Goal: Task Accomplishment & Management: Manage account settings

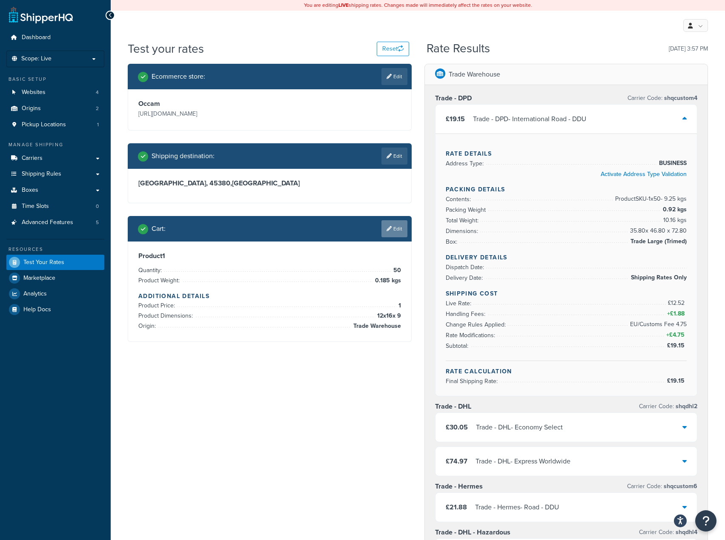
click at [395, 227] on link "Edit" at bounding box center [394, 228] width 26 height 17
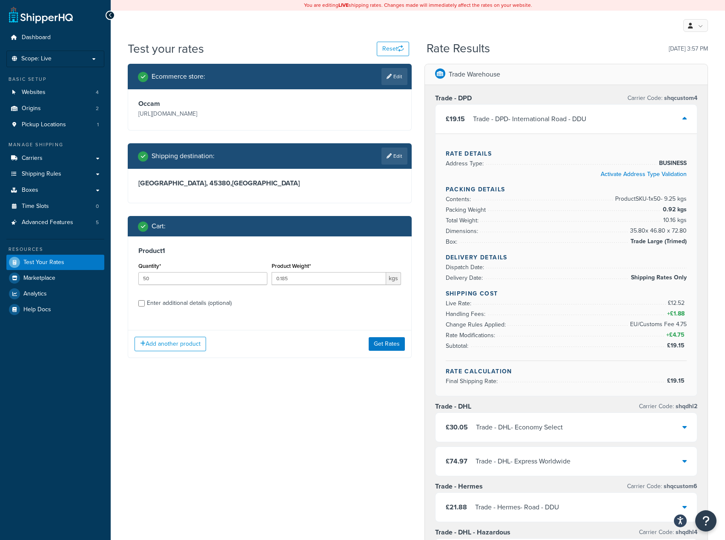
drag, startPoint x: 174, startPoint y: 302, endPoint x: 177, endPoint y: 307, distance: 5.9
click at [174, 303] on div "Enter additional details (optional)" at bounding box center [189, 303] width 85 height 12
click at [145, 303] on input "Enter additional details (optional)" at bounding box center [141, 303] width 6 height 6
checkbox input "true"
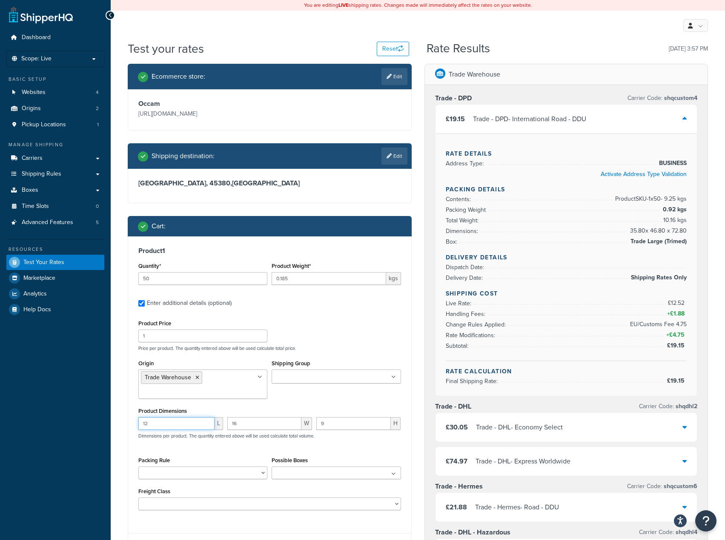
drag, startPoint x: 147, startPoint y: 426, endPoint x: 128, endPoint y: 425, distance: 18.7
click at [131, 426] on div "Product 1 Quantity* 50 Product Weight* 0.185 kgs Enter additional details (opti…" at bounding box center [269, 382] width 283 height 291
type input "21"
drag, startPoint x: 250, startPoint y: 424, endPoint x: 227, endPoint y: 424, distance: 23.4
click at [227, 424] on input "16" at bounding box center [264, 423] width 74 height 13
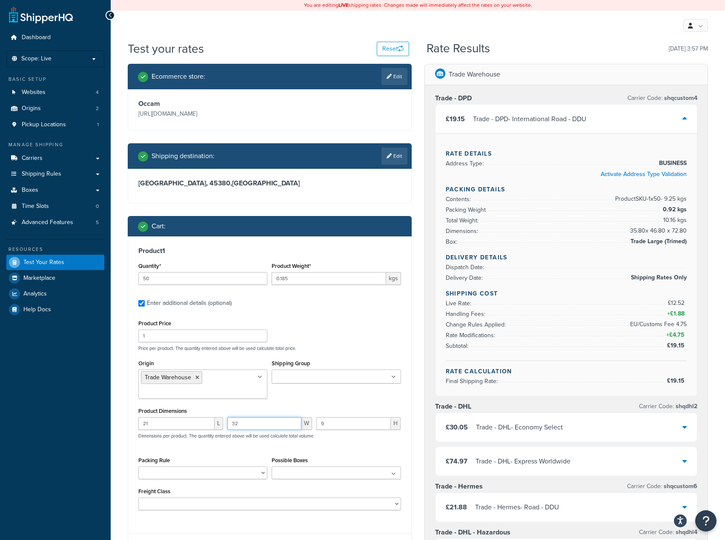
type input "32"
drag, startPoint x: 331, startPoint y: 426, endPoint x: 308, endPoint y: 429, distance: 23.2
click at [308, 429] on div "21 L 32 W 9 H Dimensions per product. The quantity entered above will be used c…" at bounding box center [269, 432] width 267 height 31
type input "21"
drag, startPoint x: 298, startPoint y: 284, endPoint x: 270, endPoint y: 286, distance: 28.2
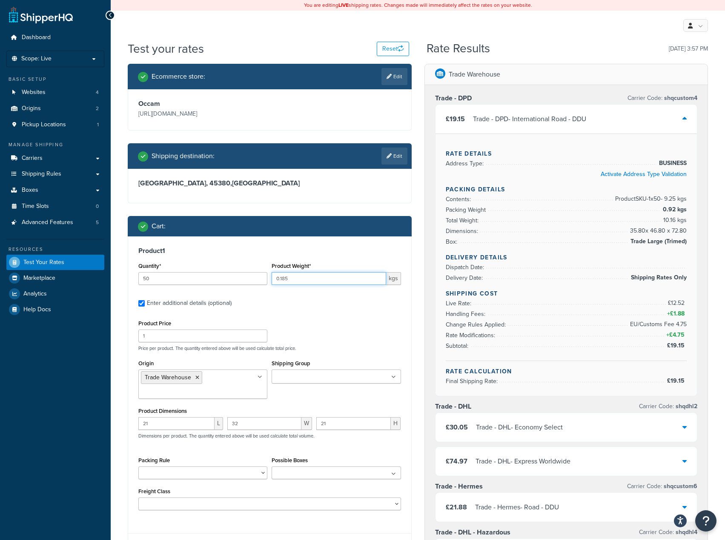
click at [270, 286] on div "Product Weight* 0.185 kgs" at bounding box center [335, 275] width 133 height 31
type input "1.435"
click at [314, 303] on label "Enter additional details (optional)" at bounding box center [274, 303] width 254 height 14
click at [145, 303] on input "Enter additional details (optional)" at bounding box center [141, 303] width 6 height 6
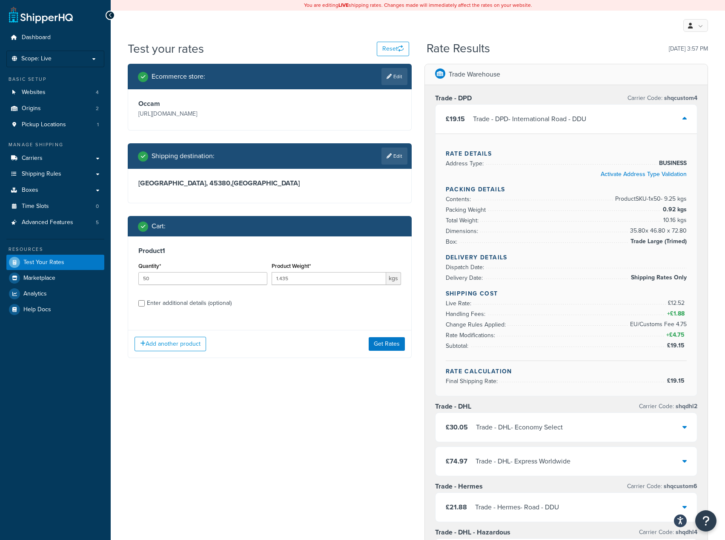
click at [192, 302] on div "Enter additional details (optional)" at bounding box center [189, 303] width 85 height 12
click at [145, 302] on input "Enter additional details (optional)" at bounding box center [141, 303] width 6 height 6
checkbox input "true"
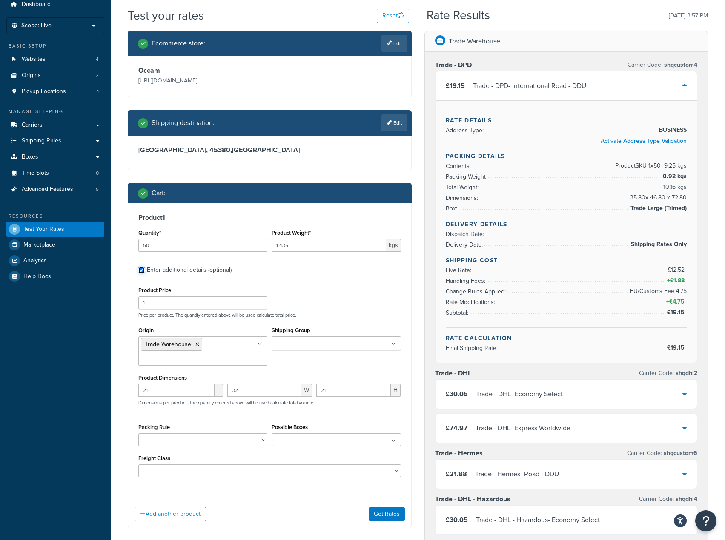
scroll to position [43, 0]
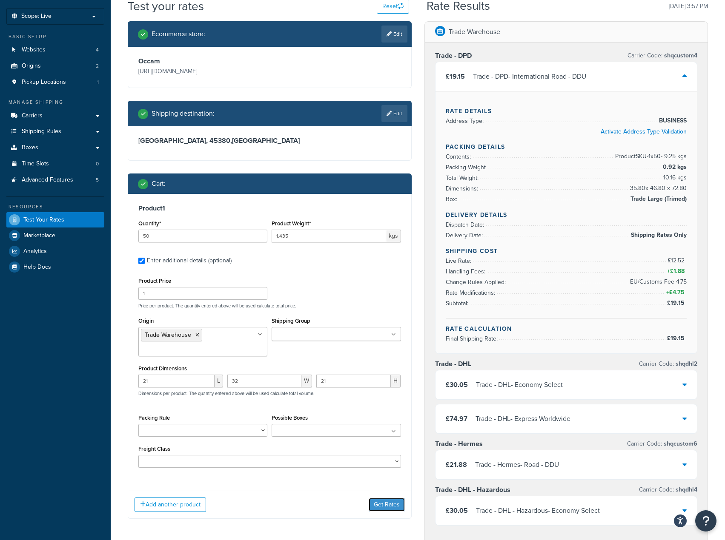
click at [372, 502] on button "Get Rates" at bounding box center [386, 505] width 36 height 14
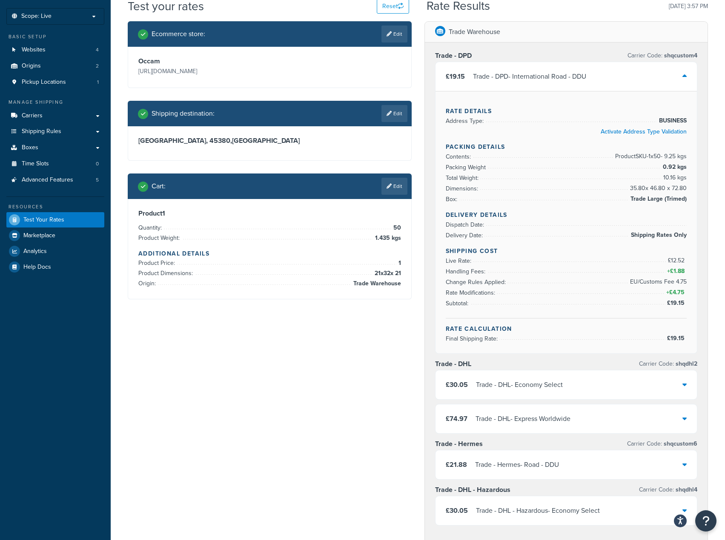
scroll to position [0, 0]
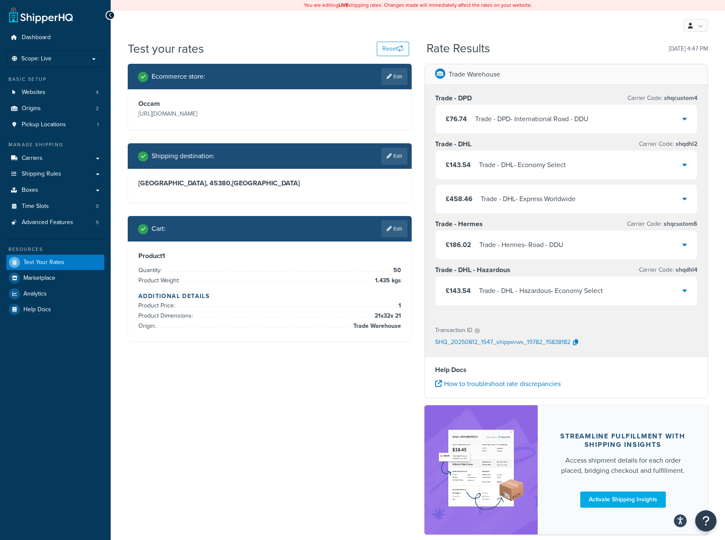
click at [474, 112] on div "£76.74 Trade - DPD - International Road - DDU" at bounding box center [566, 119] width 262 height 29
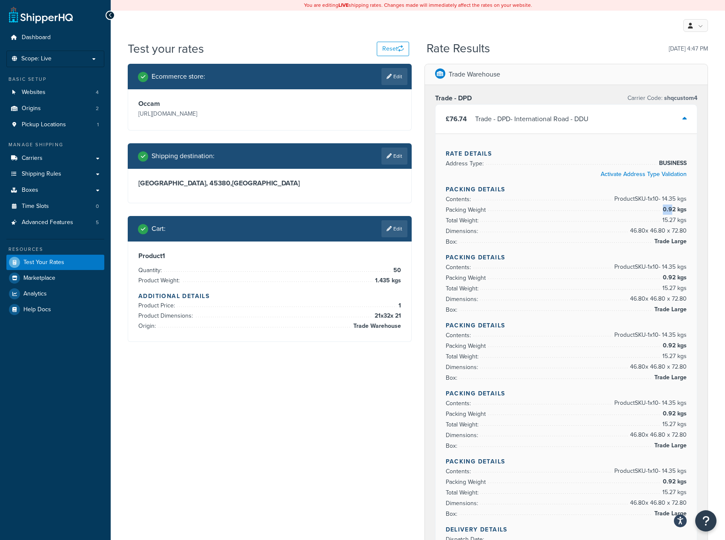
drag, startPoint x: 663, startPoint y: 211, endPoint x: 677, endPoint y: 208, distance: 13.4
click at [676, 208] on span "0.92 kgs" at bounding box center [673, 210] width 26 height 10
drag, startPoint x: 679, startPoint y: 208, endPoint x: 684, endPoint y: 207, distance: 5.3
click at [684, 207] on span "0.92 kgs" at bounding box center [673, 210] width 26 height 10
click at [682, 208] on span "0.92 kgs" at bounding box center [673, 210] width 26 height 10
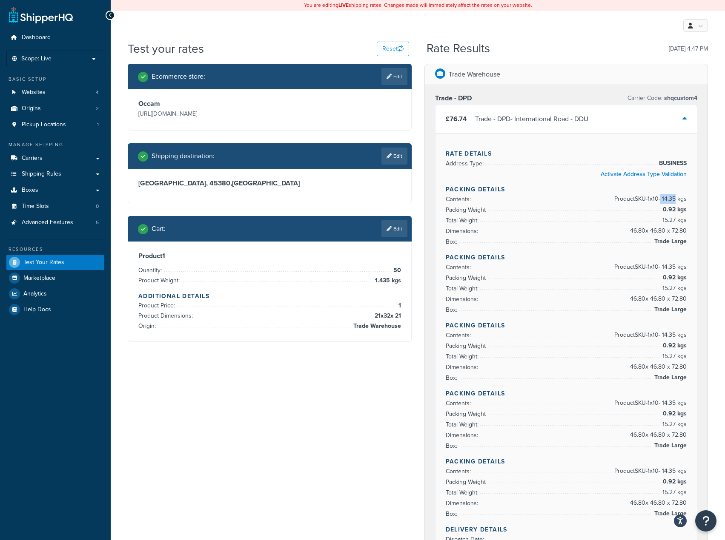
drag, startPoint x: 660, startPoint y: 198, endPoint x: 676, endPoint y: 199, distance: 16.2
click at [676, 199] on span "Product SKU-1 x 10 - 14.35 kgs" at bounding box center [649, 199] width 74 height 10
click at [55, 176] on span "Shipping Rules" at bounding box center [42, 174] width 40 height 7
click at [64, 160] on link "Carriers" at bounding box center [55, 159] width 98 height 16
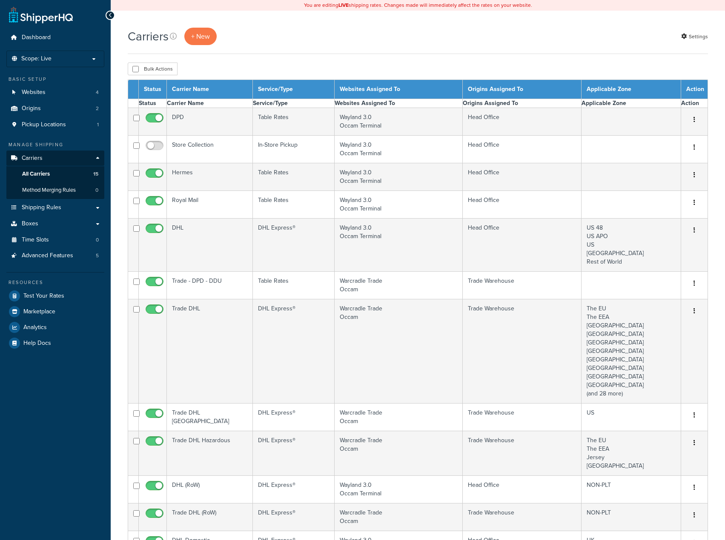
select select "15"
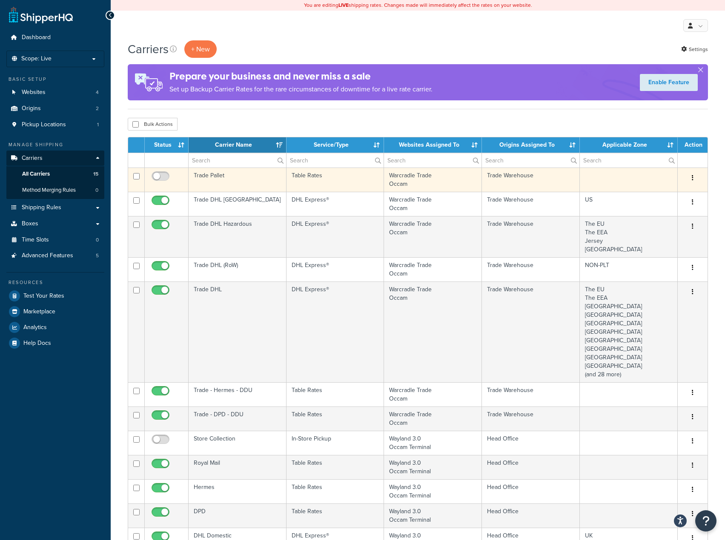
click at [235, 180] on td "Trade Pallet" at bounding box center [237, 180] width 98 height 24
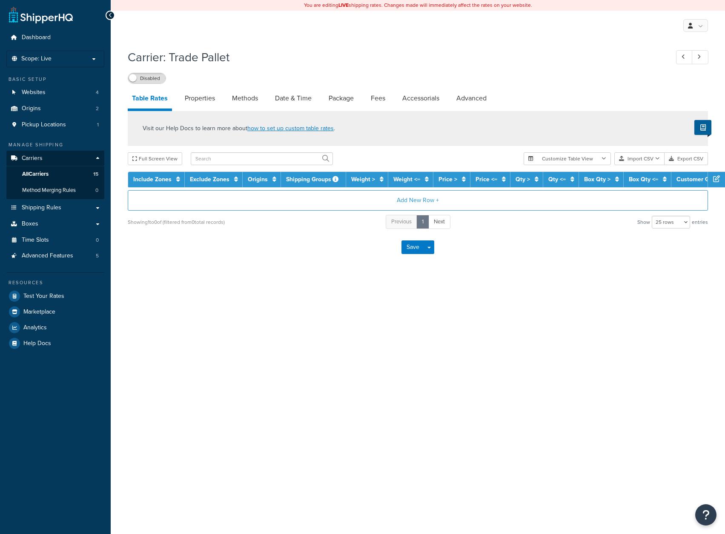
select select "25"
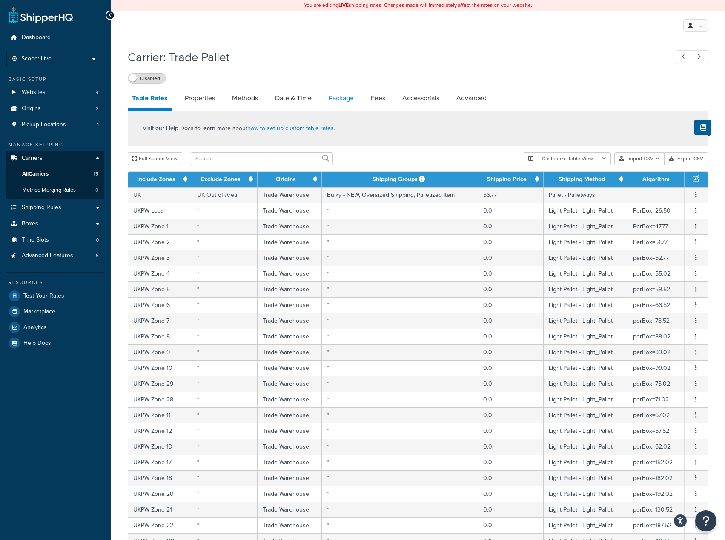
click at [349, 95] on link "Package" at bounding box center [341, 98] width 34 height 20
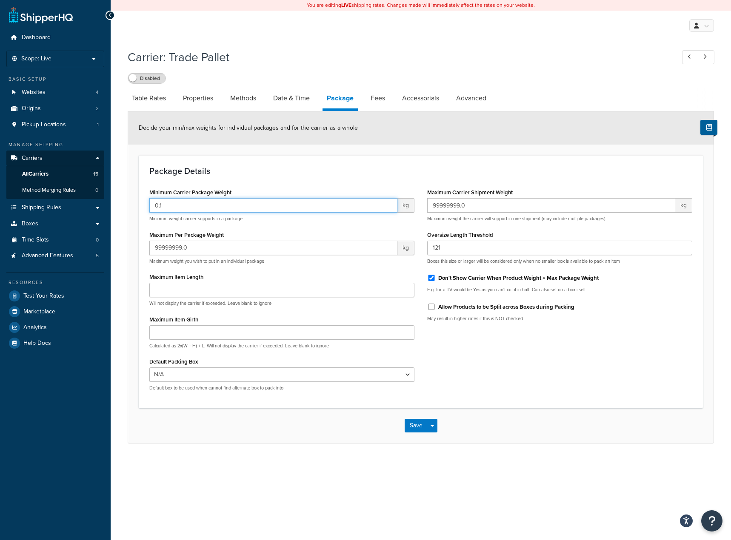
click at [193, 199] on input "0.1" at bounding box center [273, 205] width 248 height 14
type input "15"
click at [337, 231] on div "Maximum Per Package Weight 99999999.0 kg Maximum weight you wish to put in an i…" at bounding box center [281, 247] width 265 height 36
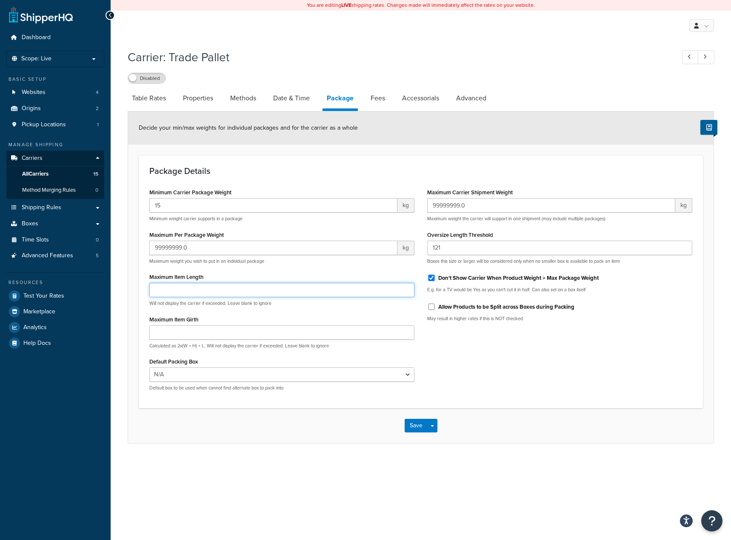
click at [214, 290] on input "Maximum Item Length" at bounding box center [281, 290] width 265 height 14
type input "1"
type input "220"
click at [225, 331] on input "Maximum Item Girth" at bounding box center [281, 332] width 265 height 14
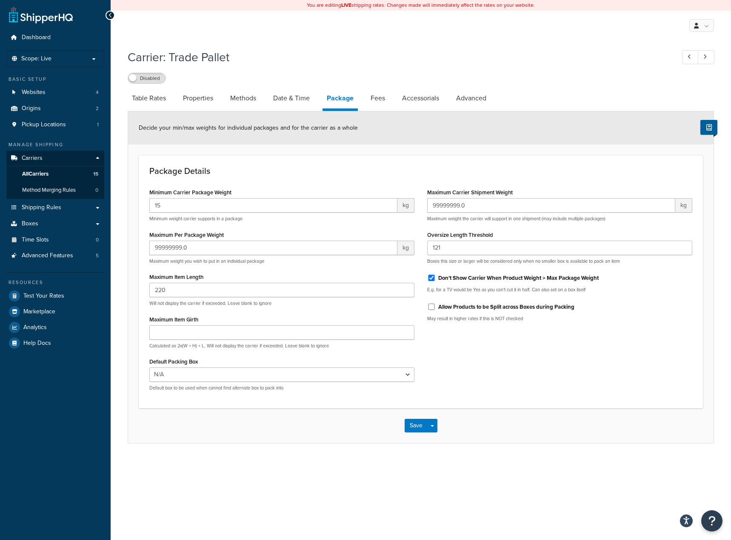
click at [171, 340] on div "Calculated as 2x(W + H) + L. Will not display the carrier if exceeded. Leave bl…" at bounding box center [281, 337] width 265 height 24
click at [171, 338] on input "Maximum Item Girth" at bounding box center [281, 332] width 265 height 14
type input "800"
click at [179, 248] on input "99999999.0" at bounding box center [273, 248] width 248 height 14
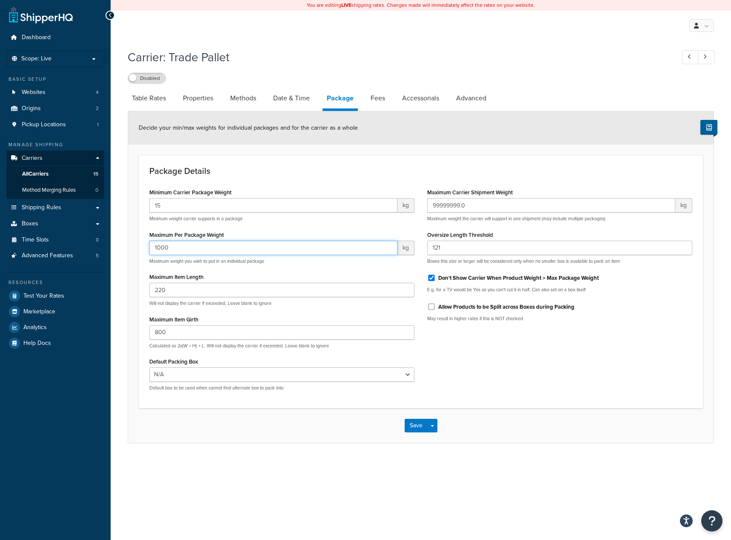
type input "1000"
click at [629, 412] on div "Save Save Dropdown Save and Edit" at bounding box center [420, 425] width 585 height 35
click at [713, 522] on icon "Open Resource Center" at bounding box center [712, 521] width 8 height 12
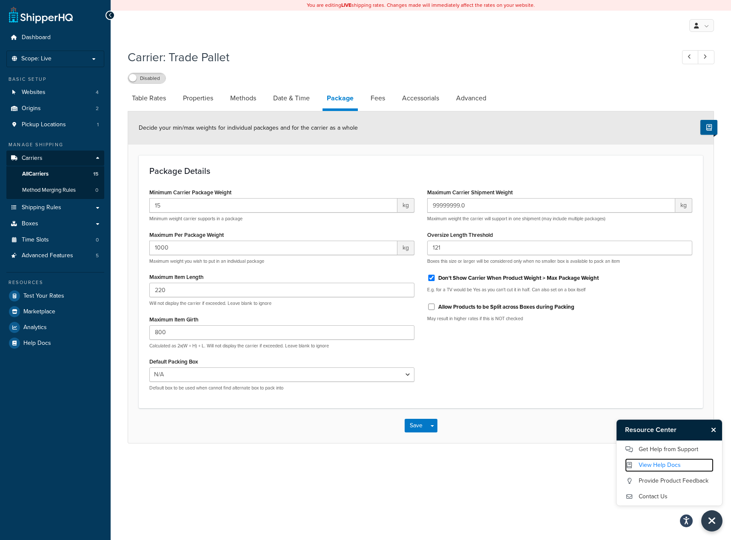
click at [648, 461] on link "View Help Docs" at bounding box center [669, 466] width 89 height 14
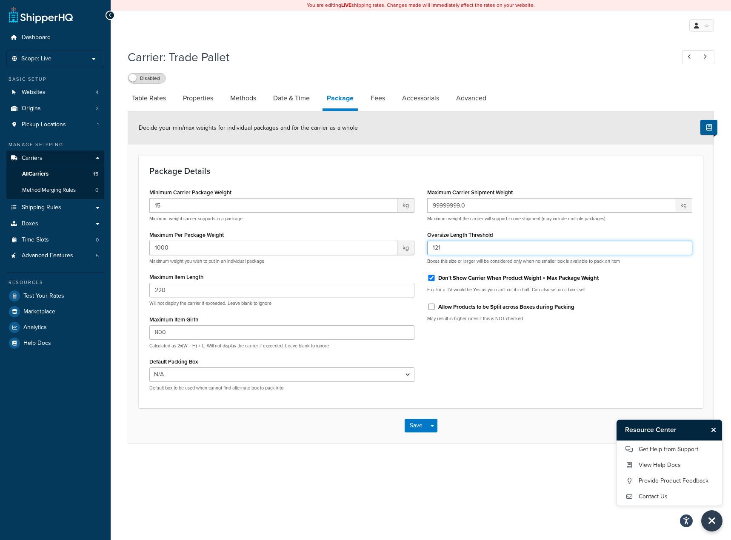
click at [451, 244] on input "121" at bounding box center [559, 248] width 265 height 14
type input "220"
click at [539, 333] on div "Minimum Carrier Package Weight 15 kg Minimum weight carrier supports in a packa…" at bounding box center [421, 291] width 556 height 211
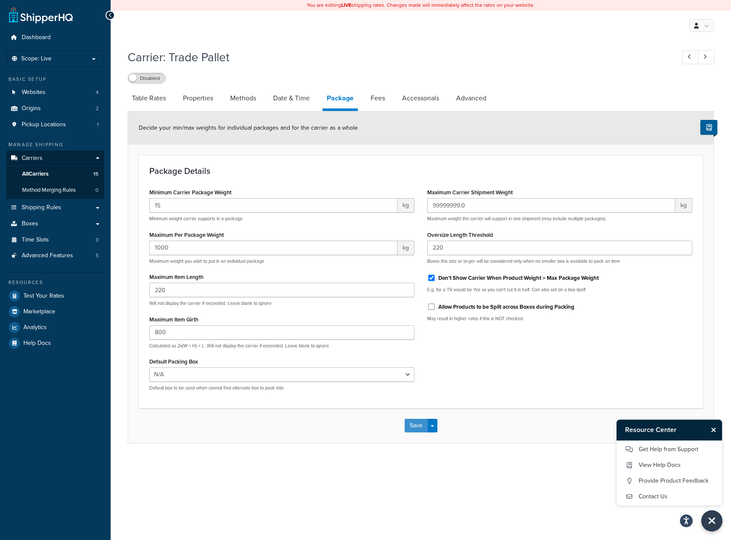
click at [416, 425] on button "Save" at bounding box center [416, 426] width 23 height 14
click at [77, 295] on link "Test Your Rates" at bounding box center [55, 295] width 98 height 15
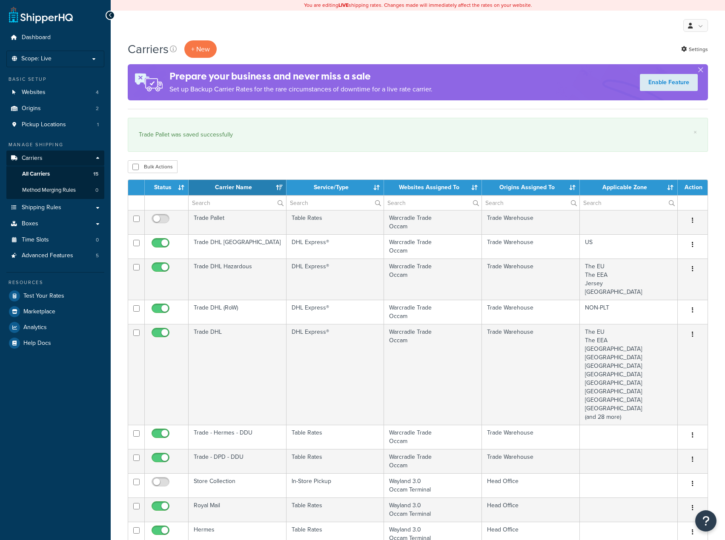
select select "15"
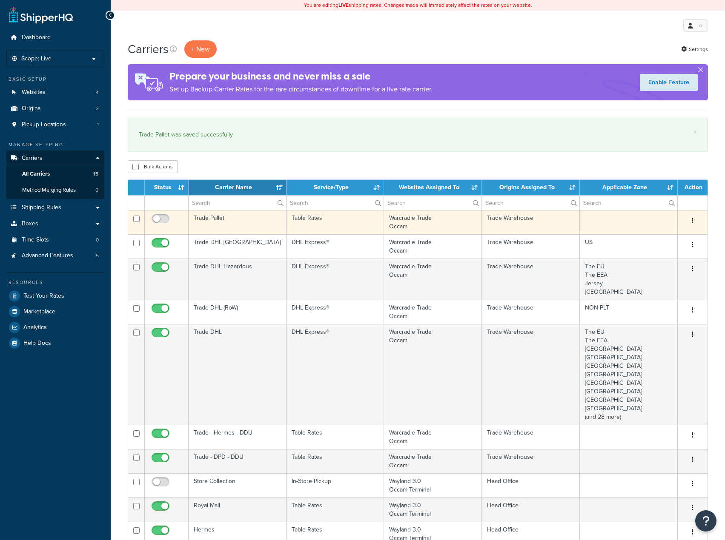
click at [224, 222] on td "Trade Pallet" at bounding box center [237, 222] width 98 height 24
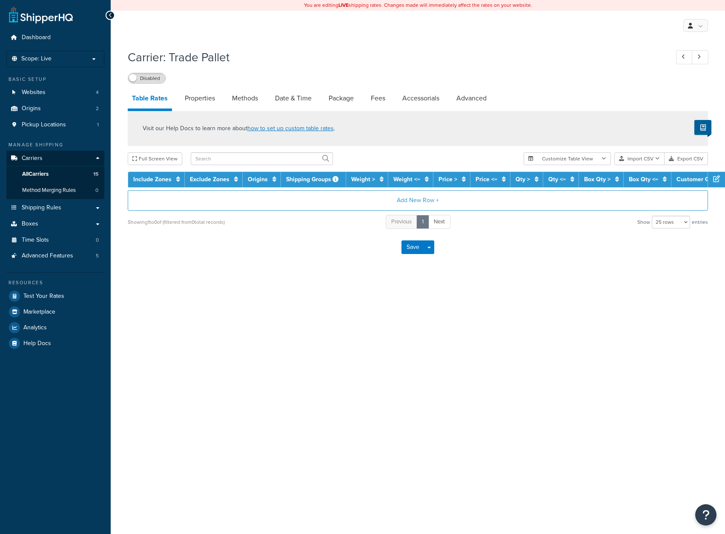
select select "25"
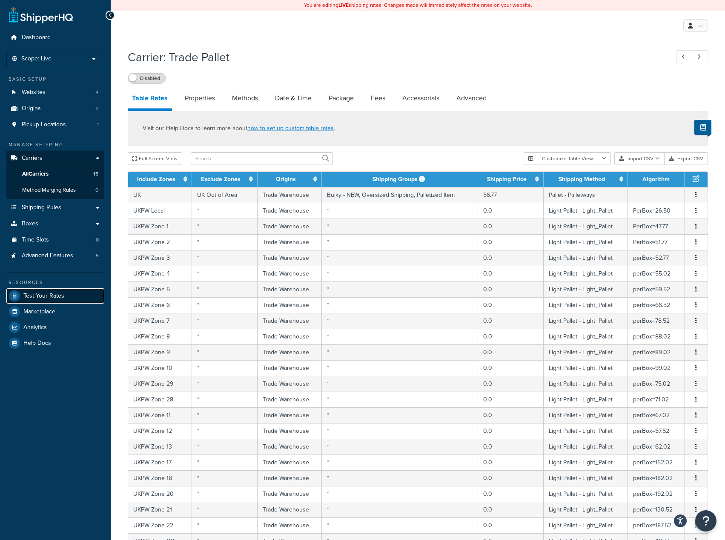
click at [46, 297] on span "Test Your Rates" at bounding box center [43, 296] width 41 height 7
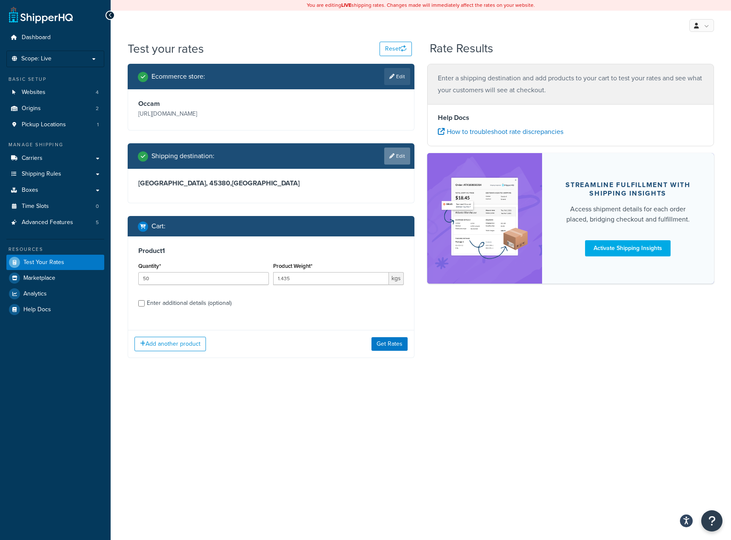
click at [399, 160] on link "Edit" at bounding box center [397, 156] width 26 height 17
select select "FR"
select select "16"
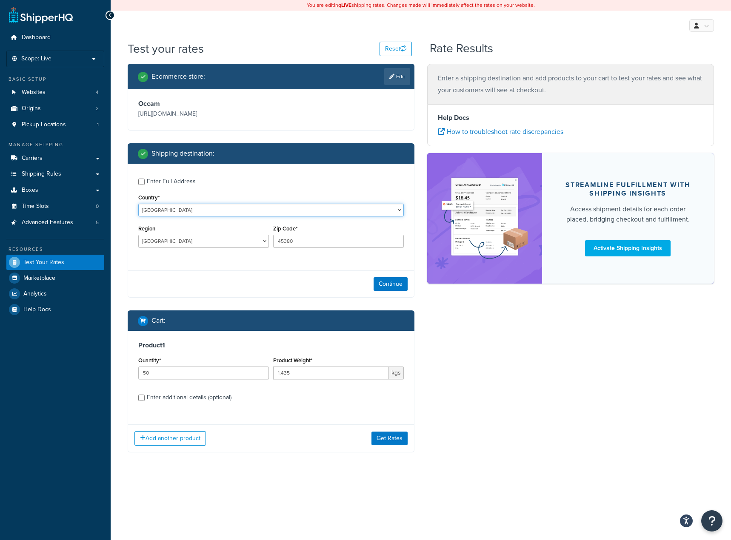
click at [218, 208] on select "United States United Kingdom Afghanistan Åland Islands Albania Algeria American…" at bounding box center [271, 210] width 266 height 13
click at [198, 204] on div "Country* United States United Kingdom Afghanistan Åland Islands Albania Algeria…" at bounding box center [271, 204] width 266 height 25
click at [197, 209] on select "United States United Kingdom Afghanistan Åland Islands Albania Algeria American…" at bounding box center [271, 210] width 266 height 13
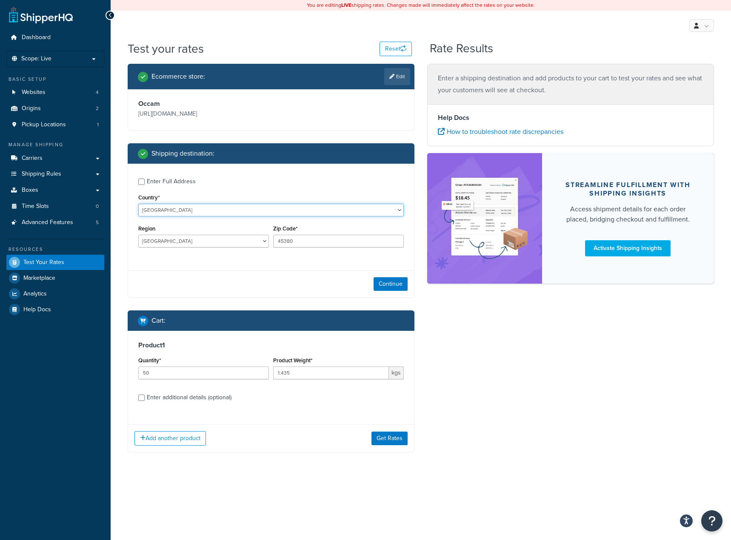
select select "GB"
click at [138, 204] on select "United States United Kingdom Afghanistan Åland Islands Albania Algeria American…" at bounding box center [271, 210] width 266 height 13
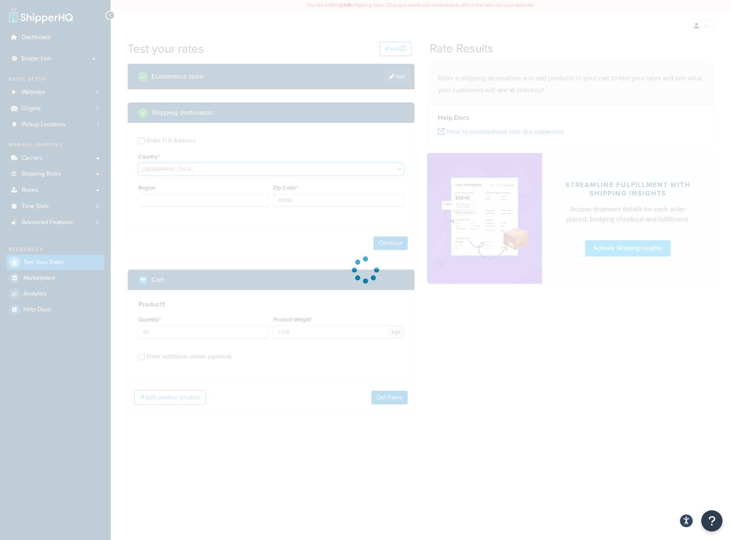
type input "16"
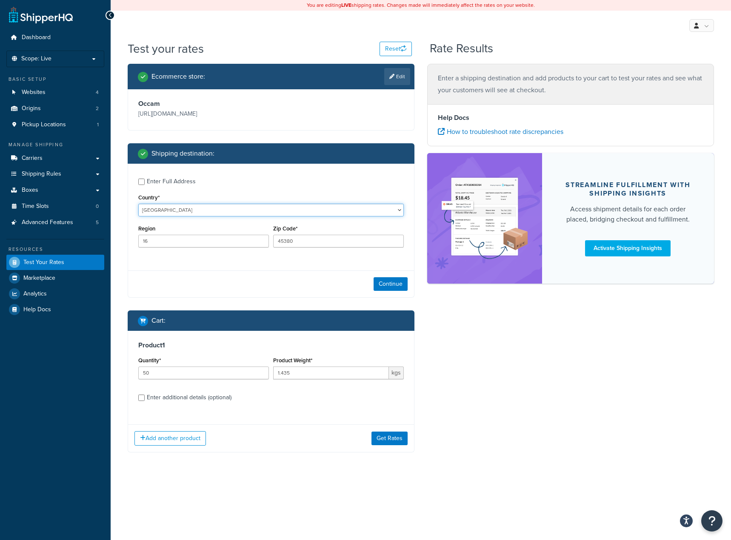
click at [194, 207] on select "United States United Kingdom Afghanistan Åland Islands Albania Algeria American…" at bounding box center [271, 210] width 266 height 13
click at [47, 237] on ul "Dashboard Scope: Live Basic Setup Websites 4 Origins 2 Pickup Locations 1 Manag…" at bounding box center [55, 174] width 98 height 288
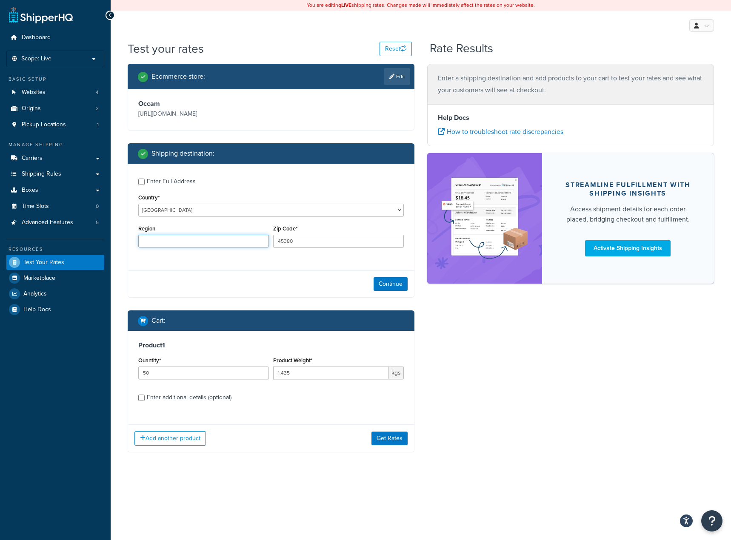
click at [203, 245] on input "Region" at bounding box center [203, 241] width 131 height 13
type input "essex"
click at [303, 244] on input "45380" at bounding box center [338, 241] width 131 height 13
type input "e"
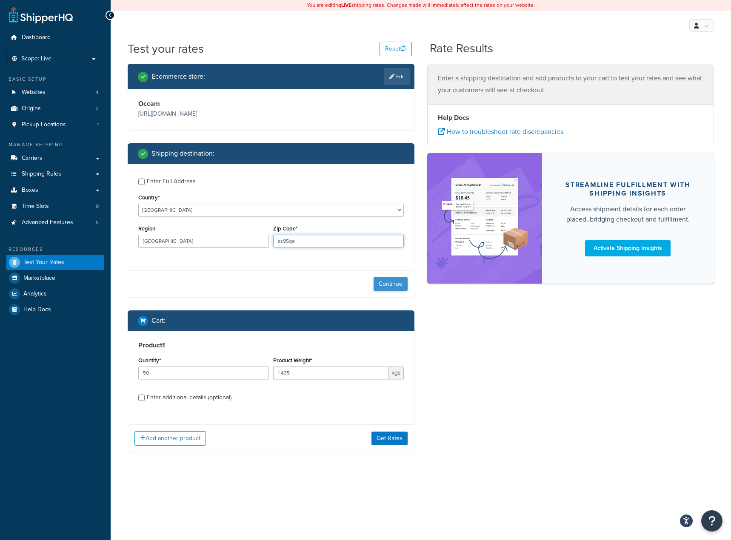
type input "ss95qe"
click at [380, 290] on button "Continue" at bounding box center [391, 284] width 34 height 14
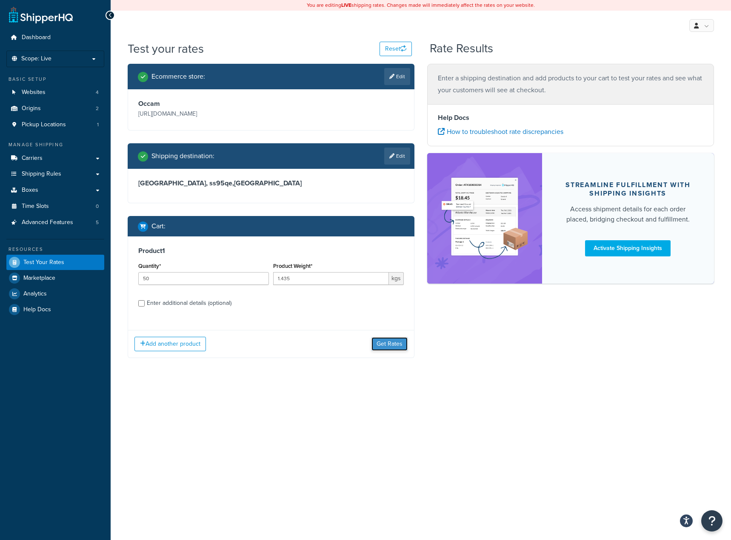
click at [391, 342] on button "Get Rates" at bounding box center [389, 344] width 36 height 14
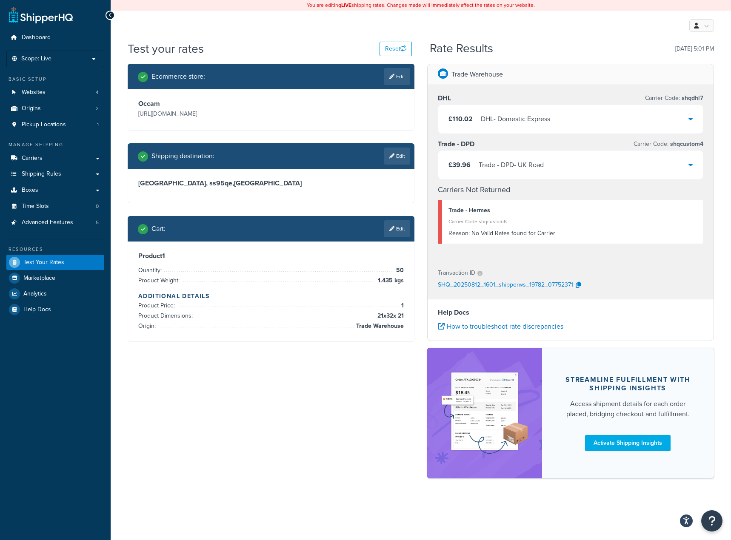
click at [594, 110] on div "£110.02 DHL - Domestic Express" at bounding box center [570, 119] width 265 height 29
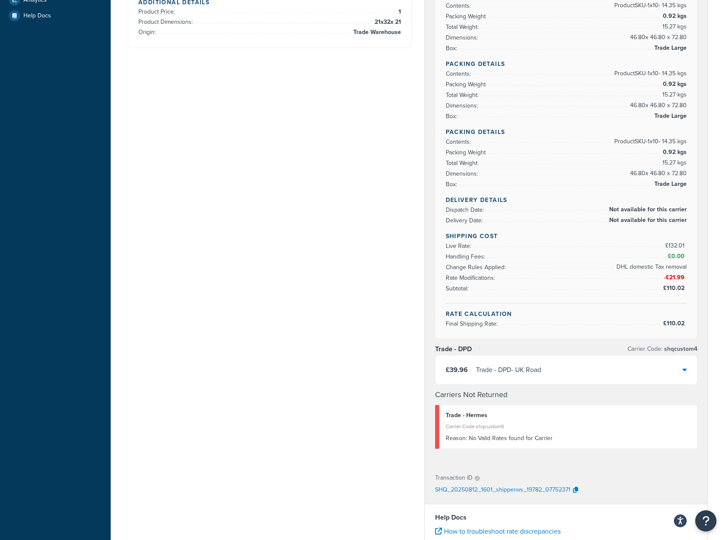
scroll to position [298, 0]
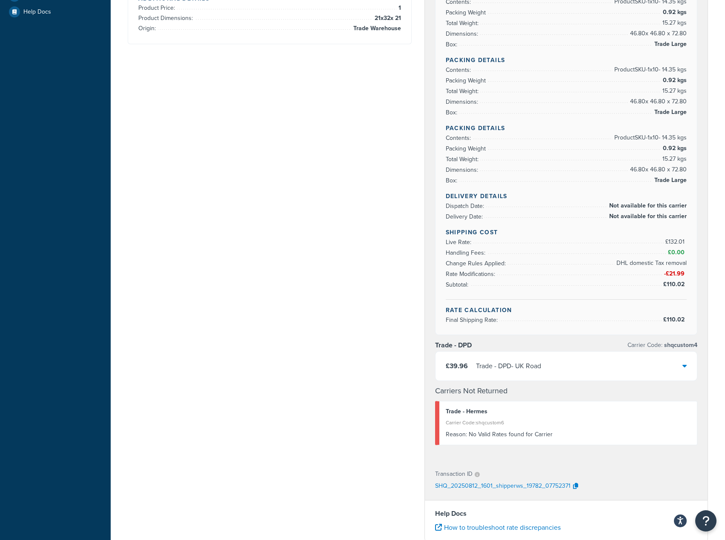
click at [581, 368] on div "£39.96 Trade - DPD - UK Road" at bounding box center [566, 366] width 262 height 29
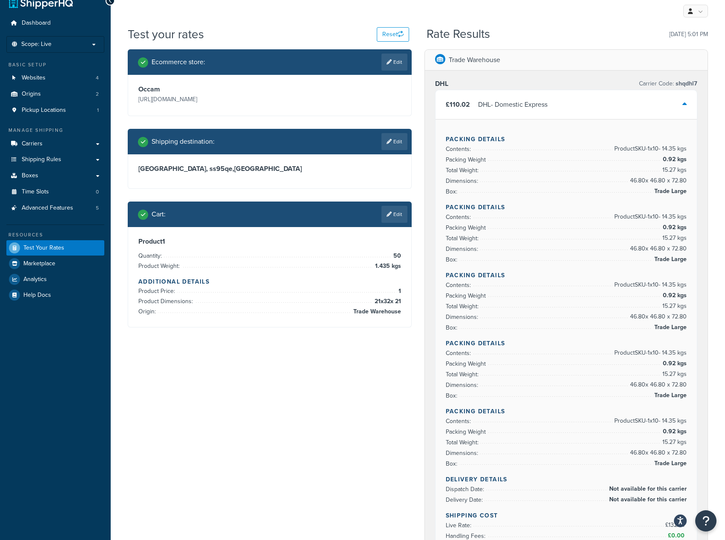
scroll to position [0, 0]
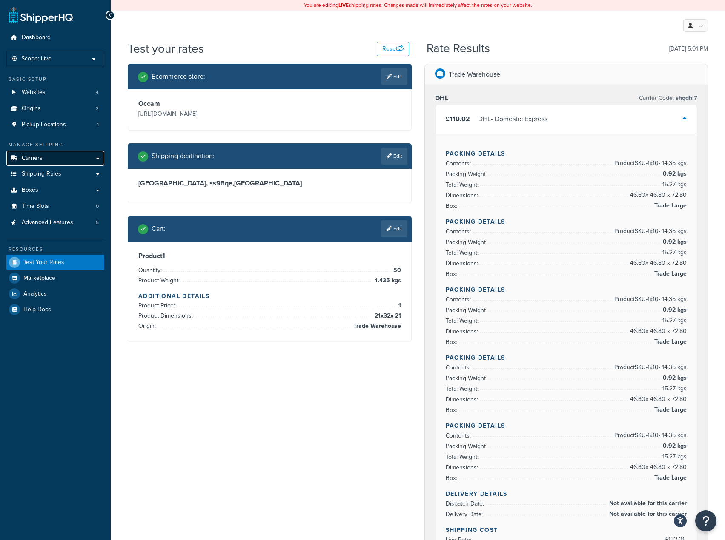
click at [49, 161] on link "Carriers" at bounding box center [55, 159] width 98 height 16
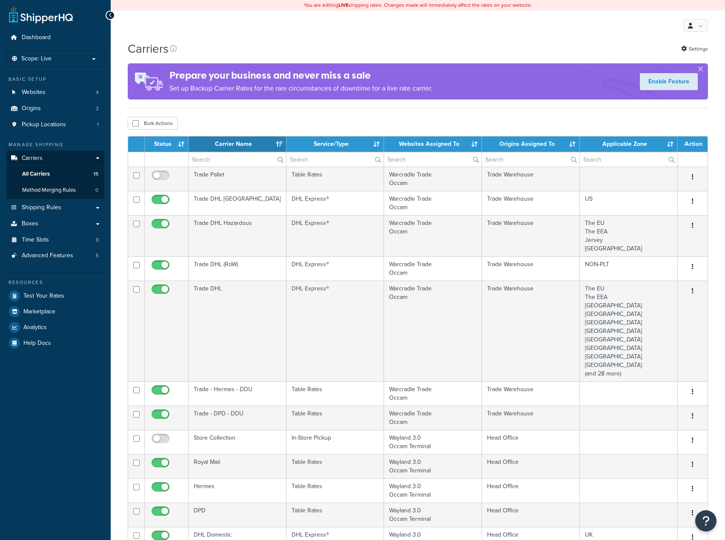
select select "15"
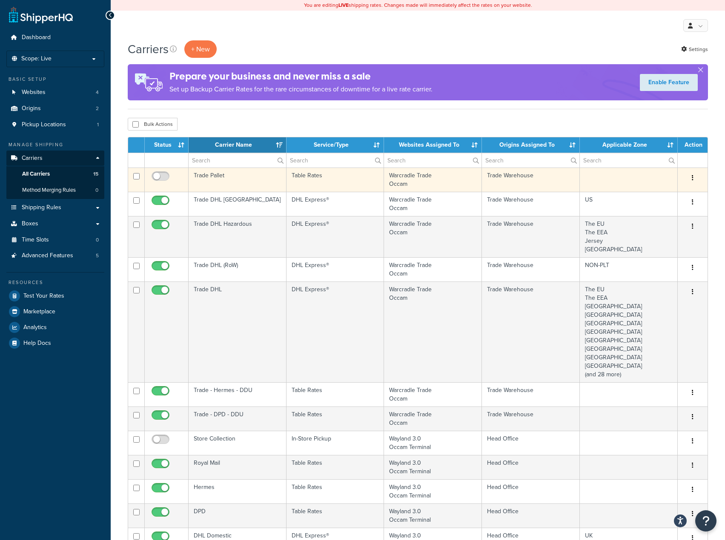
click at [425, 179] on td "Warcradle Trade Occam" at bounding box center [433, 180] width 98 height 24
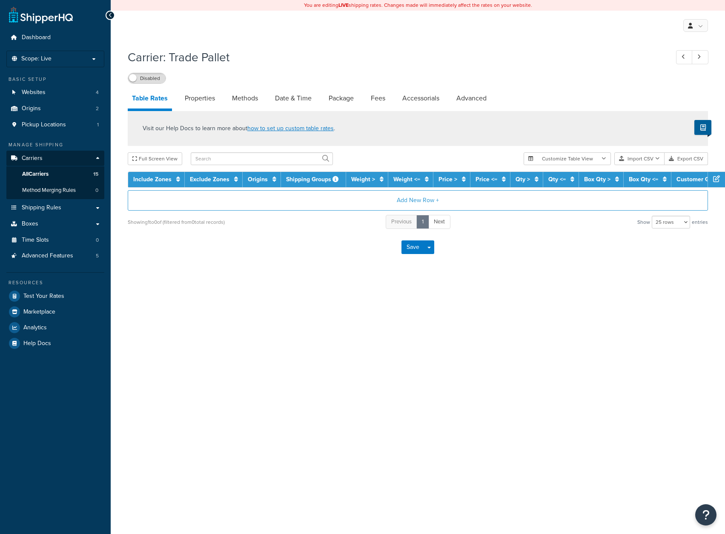
select select "25"
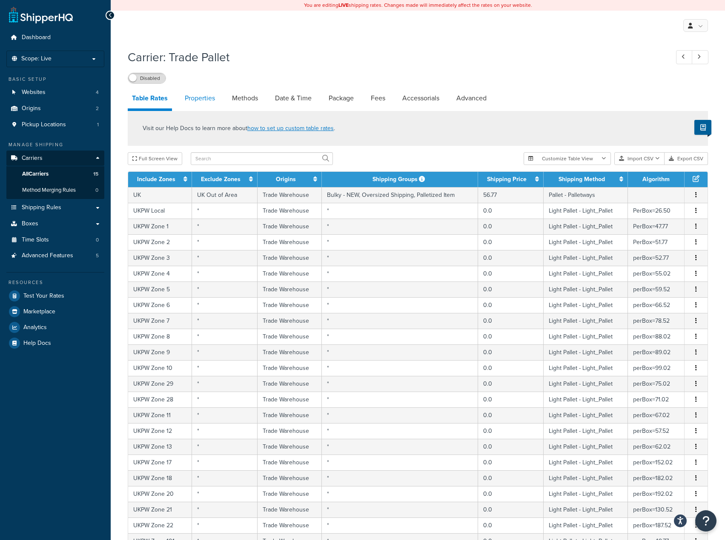
click at [194, 103] on link "Properties" at bounding box center [199, 98] width 39 height 20
select select "HIGHEST"
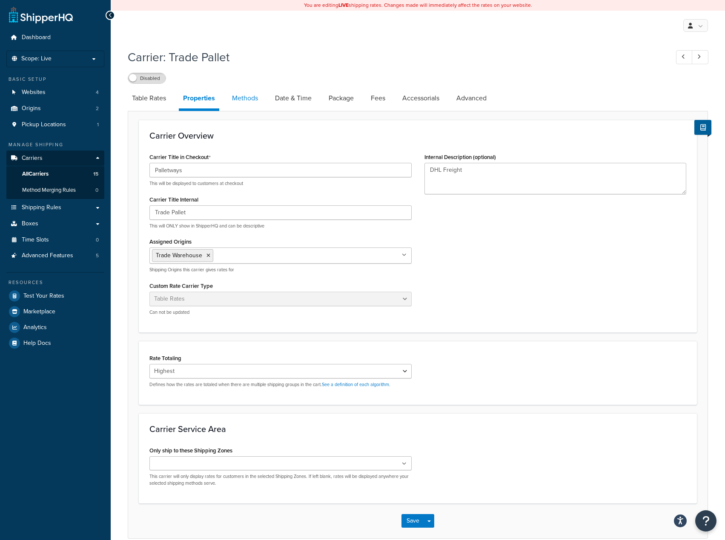
click at [257, 105] on link "Methods" at bounding box center [245, 98] width 34 height 20
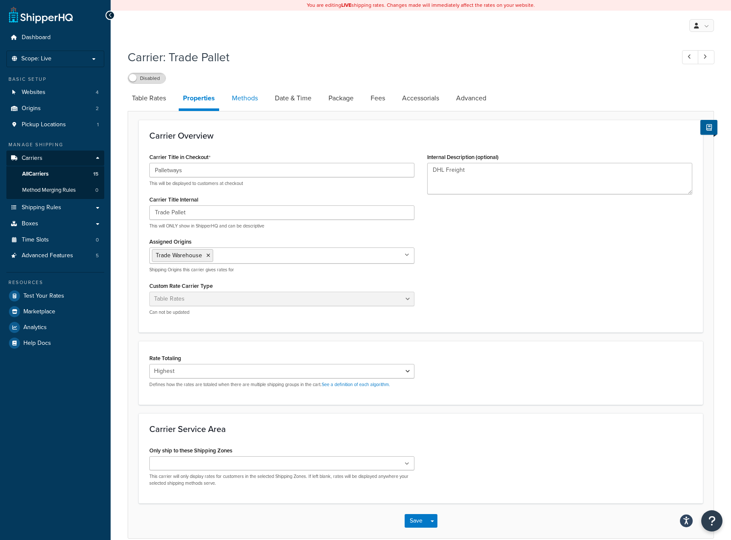
select select "25"
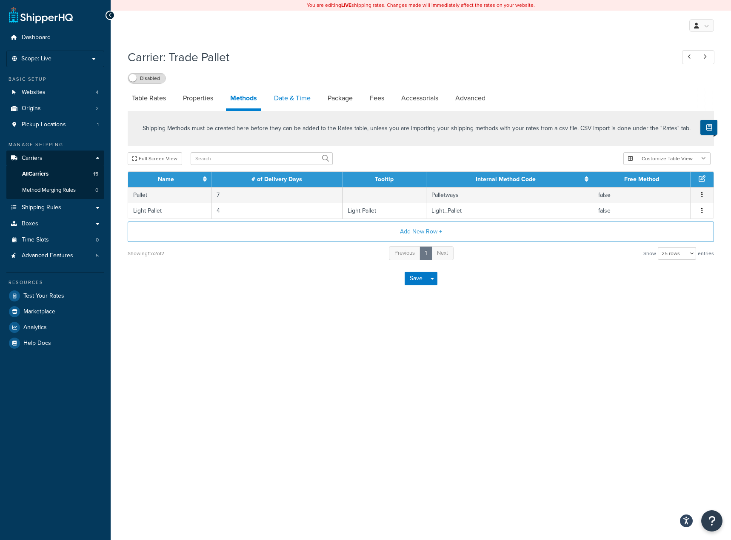
click at [297, 103] on link "Date & Time" at bounding box center [292, 98] width 45 height 20
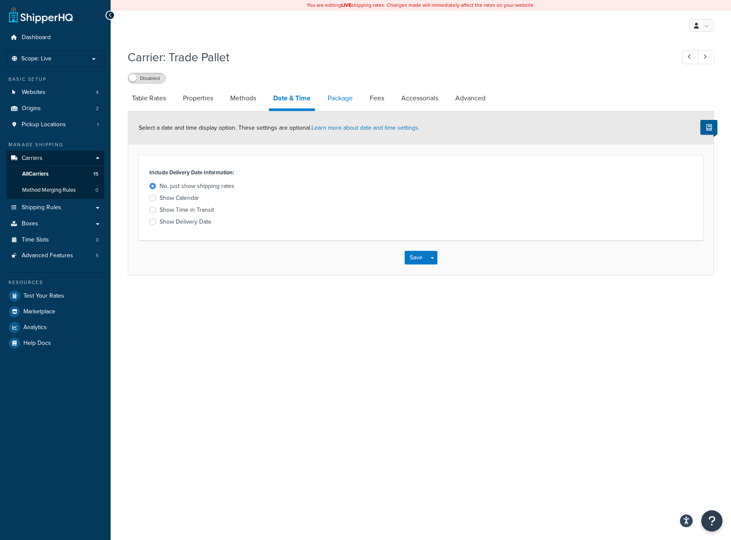
click at [331, 101] on link "Package" at bounding box center [340, 98] width 34 height 20
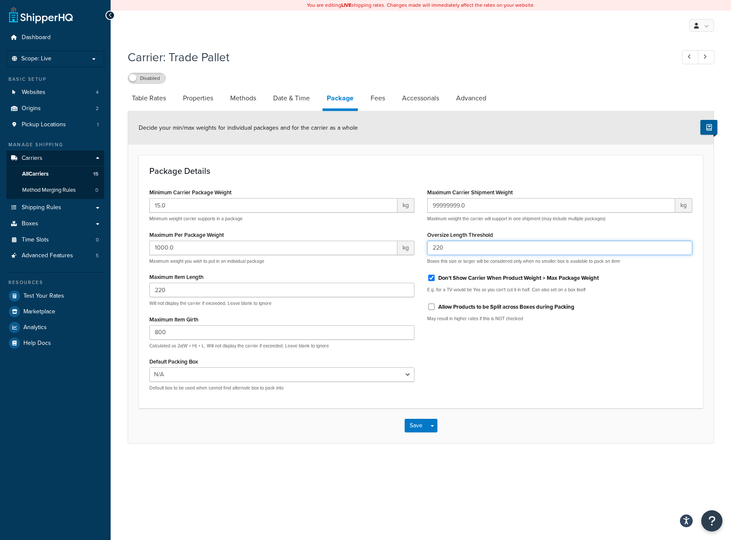
drag, startPoint x: 444, startPoint y: 251, endPoint x: 435, endPoint y: 251, distance: 9.4
click at [435, 251] on input "220" at bounding box center [559, 248] width 265 height 14
click at [444, 247] on input "220" at bounding box center [559, 248] width 265 height 14
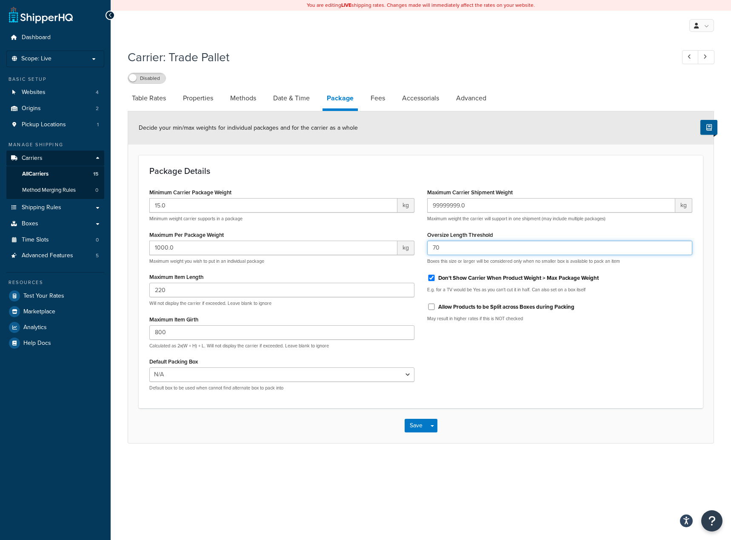
type input "70"
click at [429, 232] on label "Oversize Length Threshold" at bounding box center [460, 235] width 66 height 6
click at [429, 241] on input "70" at bounding box center [559, 248] width 265 height 14
click at [385, 107] on link "Fees" at bounding box center [377, 98] width 23 height 20
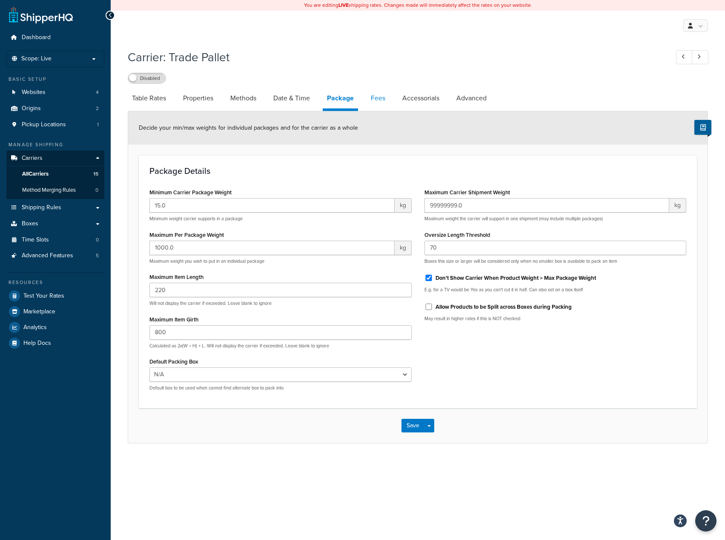
select select "AFTER"
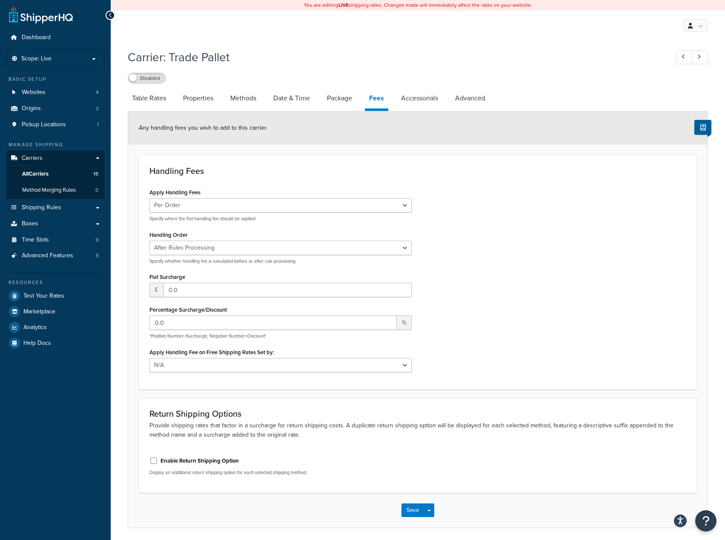
click at [363, 198] on div "Apply Handling Fees Per Order Per Item Per Package Specify where the flat handl…" at bounding box center [280, 204] width 262 height 36
click at [360, 205] on select "Per Order Per Item Per Package" at bounding box center [280, 205] width 262 height 14
click at [359, 205] on select "Per Order Per Item Per Package" at bounding box center [280, 205] width 262 height 14
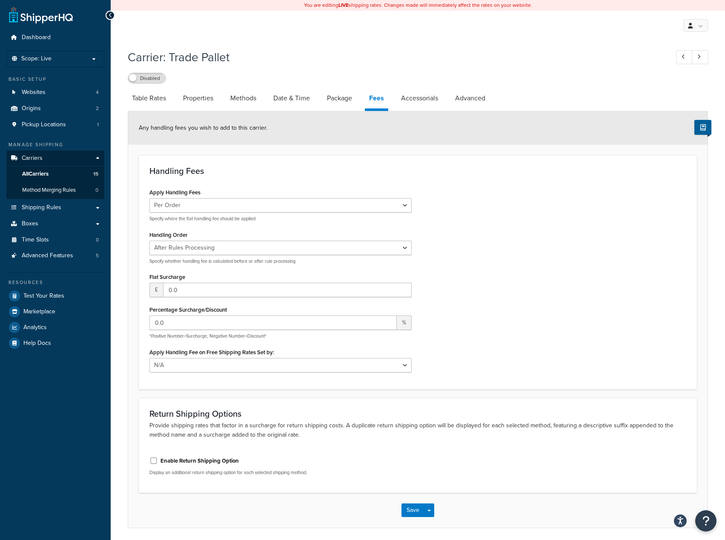
click at [354, 194] on div "Apply Handling Fees Per Order Per Item Per Package Specify where the flat handl…" at bounding box center [280, 204] width 262 height 36
drag, startPoint x: 352, startPoint y: 199, endPoint x: 357, endPoint y: 206, distance: 9.2
click at [354, 202] on select "Per Order Per Item Per Package" at bounding box center [280, 205] width 262 height 14
click at [469, 230] on div "Apply Handling Fees Per Order Per Item Per Package Specify where the flat handl…" at bounding box center [417, 282] width 549 height 192
click at [435, 100] on link "Accessorials" at bounding box center [420, 98] width 46 height 20
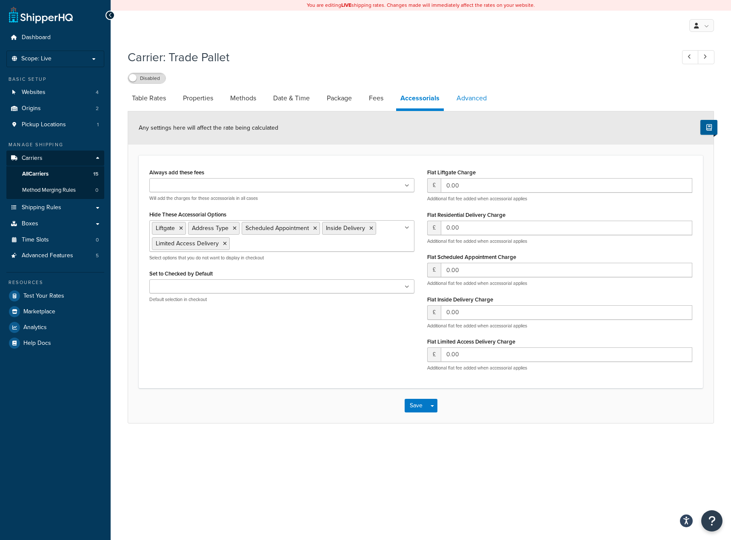
click at [464, 93] on link "Advanced" at bounding box center [471, 98] width 39 height 20
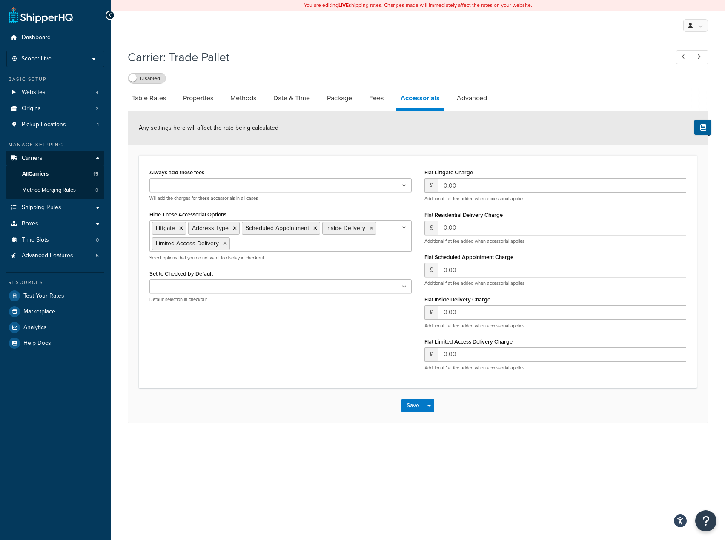
select select "false"
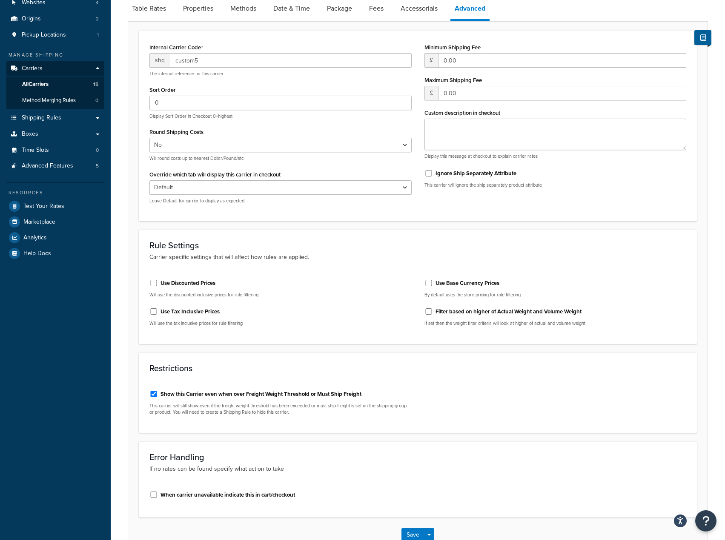
scroll to position [145, 0]
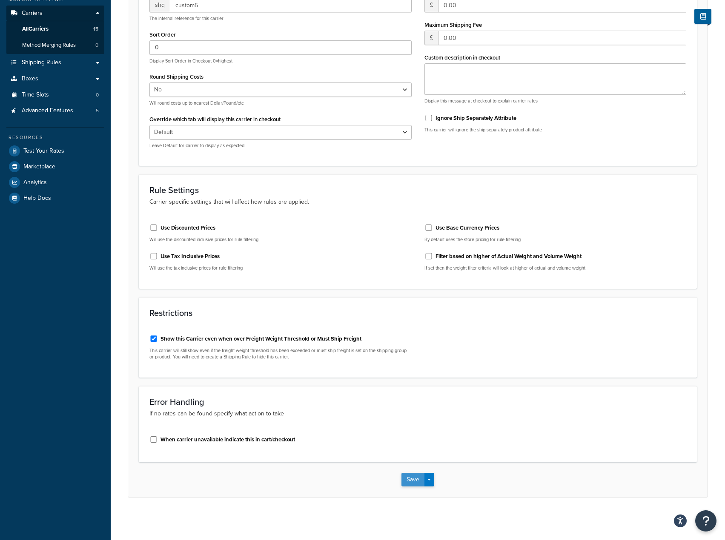
click at [403, 478] on button "Save" at bounding box center [412, 480] width 23 height 14
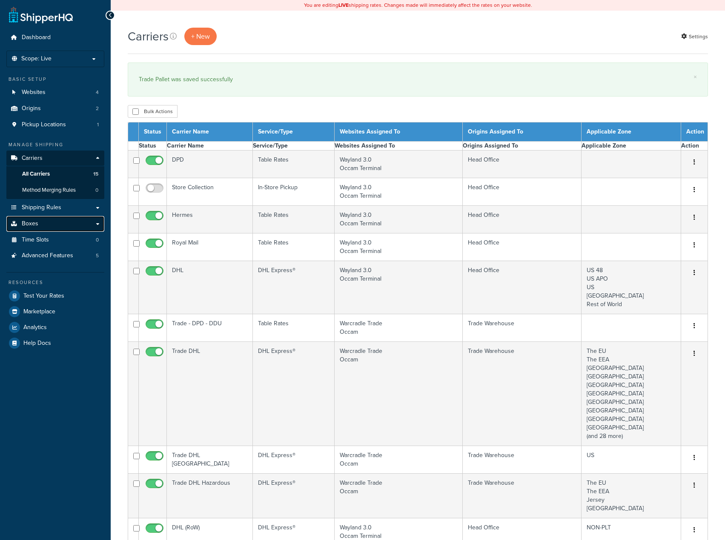
click at [36, 220] on span "Boxes" at bounding box center [30, 223] width 17 height 7
select select "15"
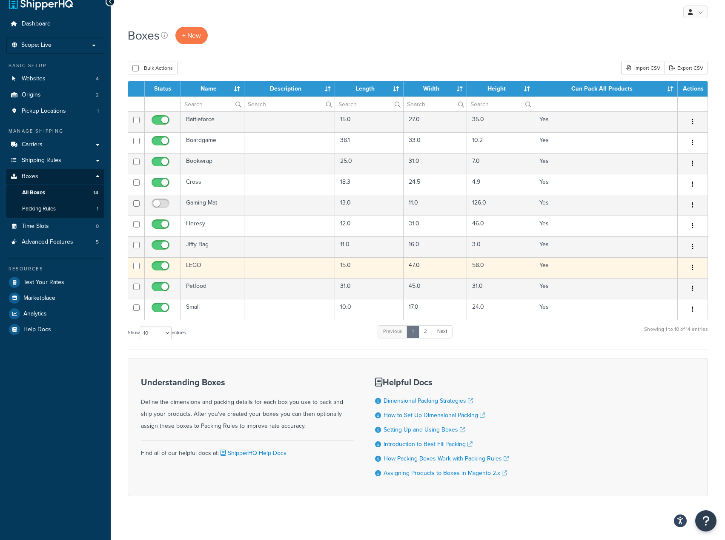
scroll to position [21, 0]
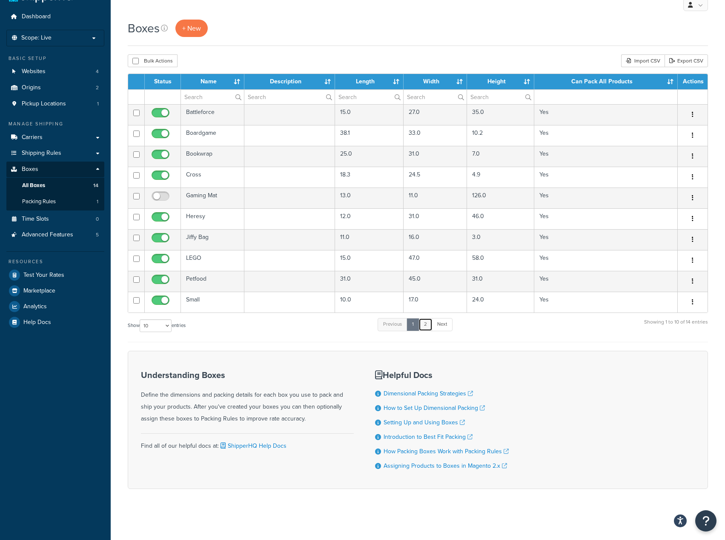
click at [430, 324] on link "2" at bounding box center [425, 324] width 14 height 13
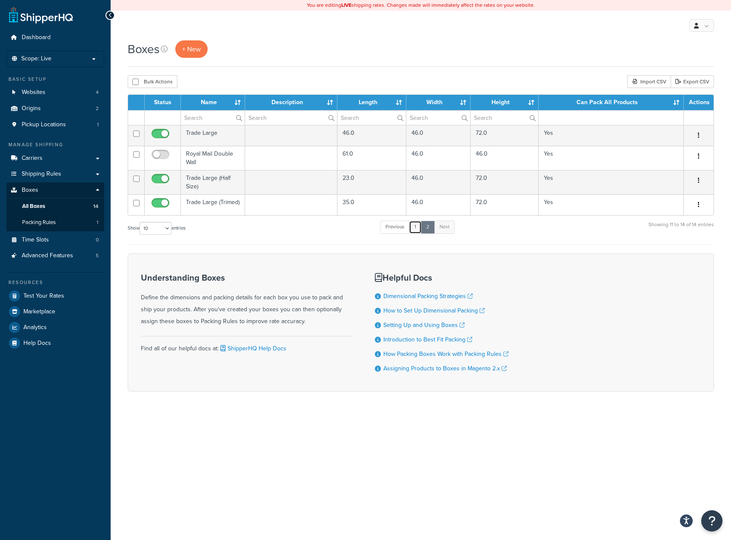
click at [412, 226] on link "1" at bounding box center [415, 227] width 13 height 13
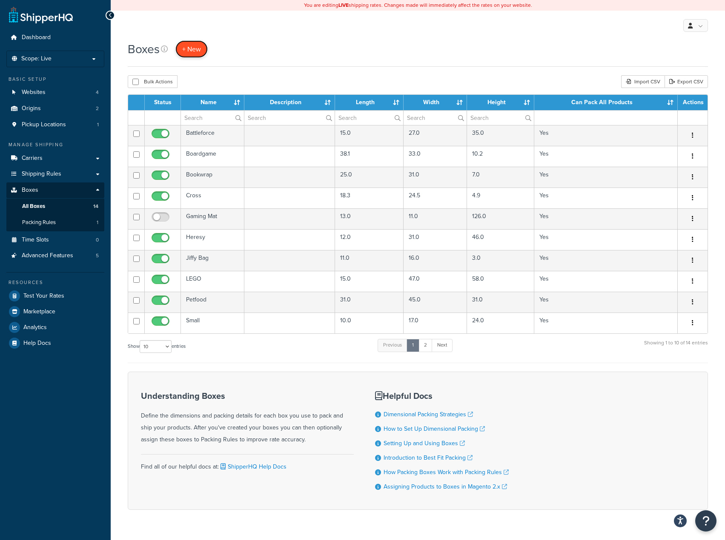
click at [186, 42] on link "+ New" at bounding box center [191, 48] width 32 height 17
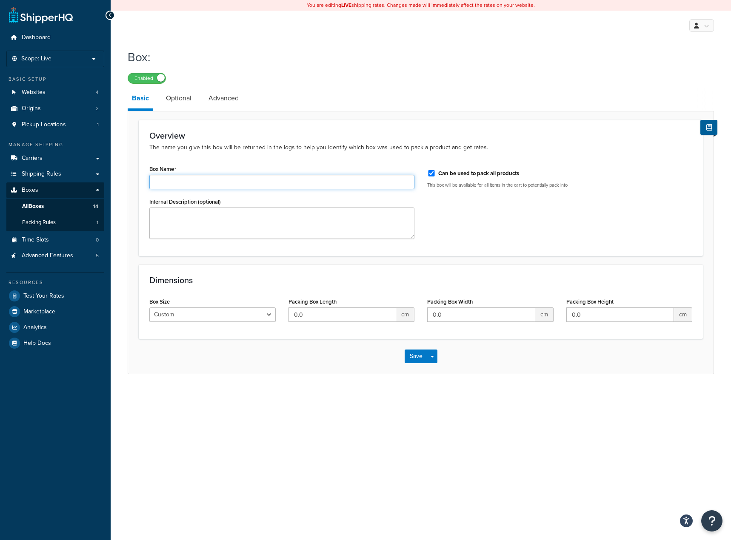
click at [252, 181] on input "Box Name" at bounding box center [281, 182] width 265 height 14
type input "Light Pallet"
click at [250, 205] on div "Internal Description (optional)" at bounding box center [281, 217] width 265 height 43
click at [246, 240] on div "Box Name Light Pallet Internal Description (optional)" at bounding box center [282, 204] width 278 height 83
type textarea "S"
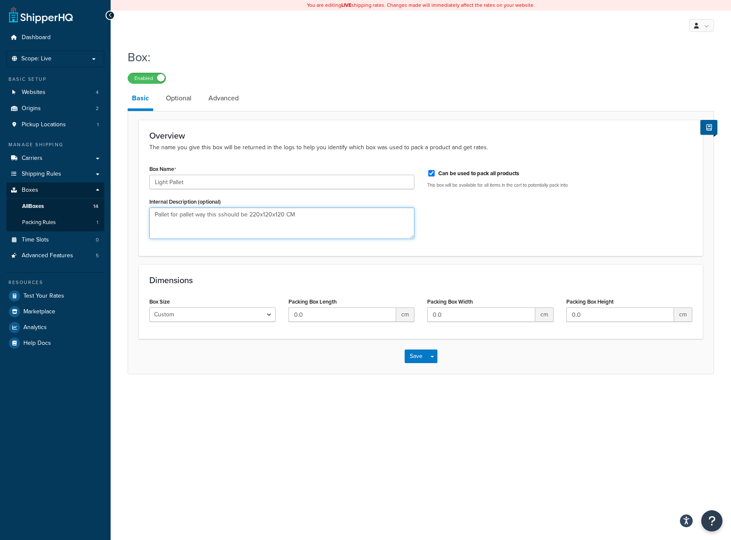
type textarea "Pallet for pallet way this sshould be 220x120x120 CM"
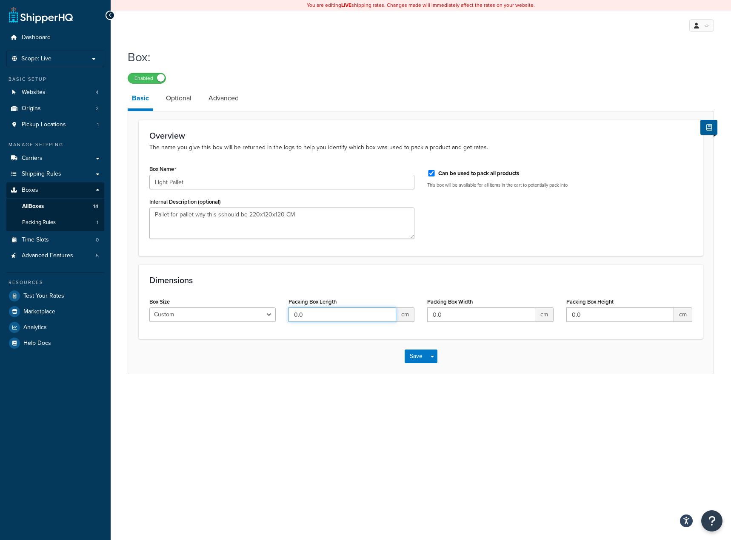
click at [348, 311] on input "0.0" at bounding box center [342, 315] width 108 height 14
type input "120"
click at [504, 324] on div "Packing Box Width 0.0 cm" at bounding box center [490, 312] width 139 height 33
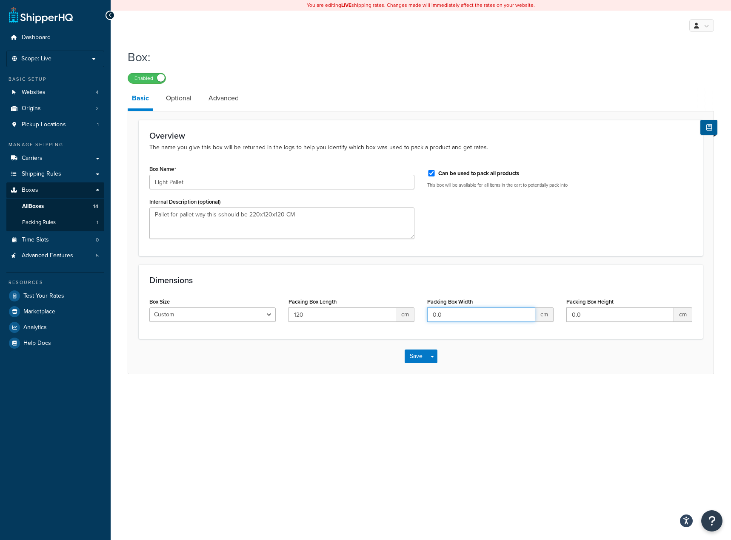
click at [500, 318] on input "0.0" at bounding box center [481, 315] width 108 height 14
type input "120"
click at [618, 318] on input "0.0" at bounding box center [620, 315] width 108 height 14
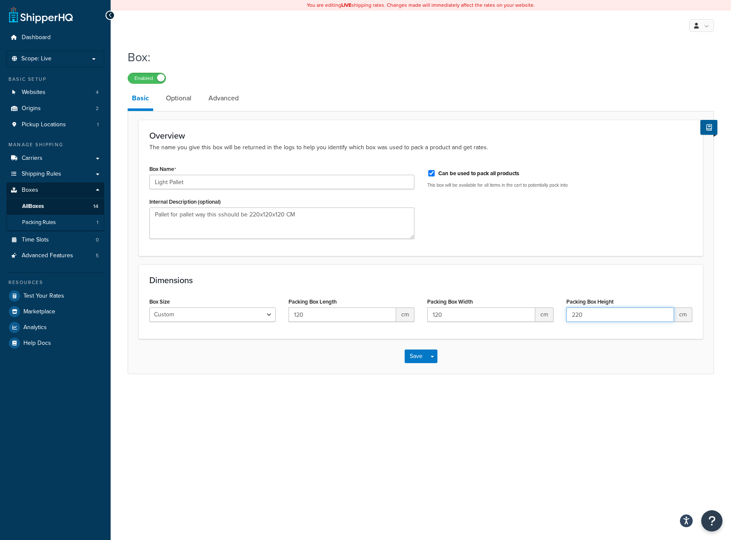
type input "220"
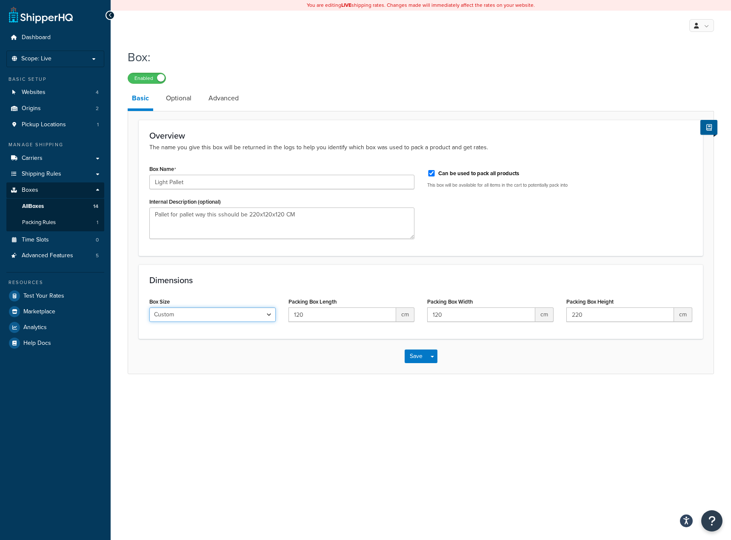
click at [227, 316] on select "Custom USPS Small Flat Box USPS Medium Flat Box USPS Large Flat Box USPS Flat E…" at bounding box center [212, 315] width 126 height 14
click at [428, 174] on input "Can be used to pack all products" at bounding box center [431, 173] width 9 height 6
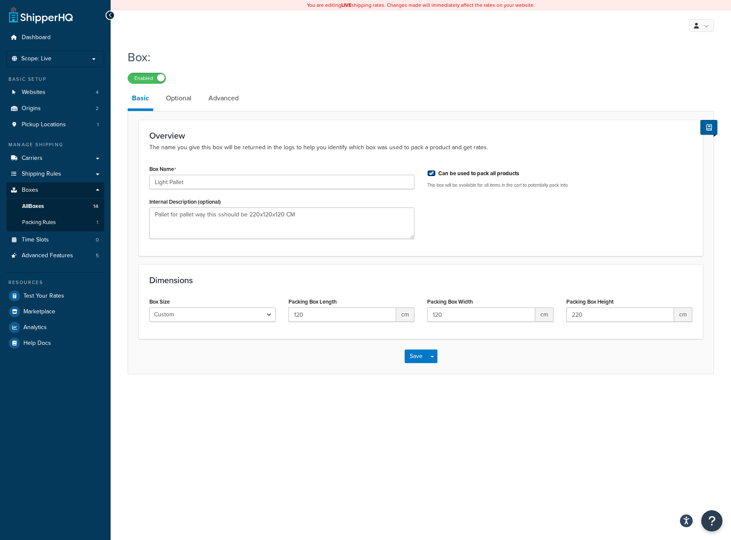
click at [428, 174] on input "Can be used to pack all products" at bounding box center [431, 173] width 9 height 6
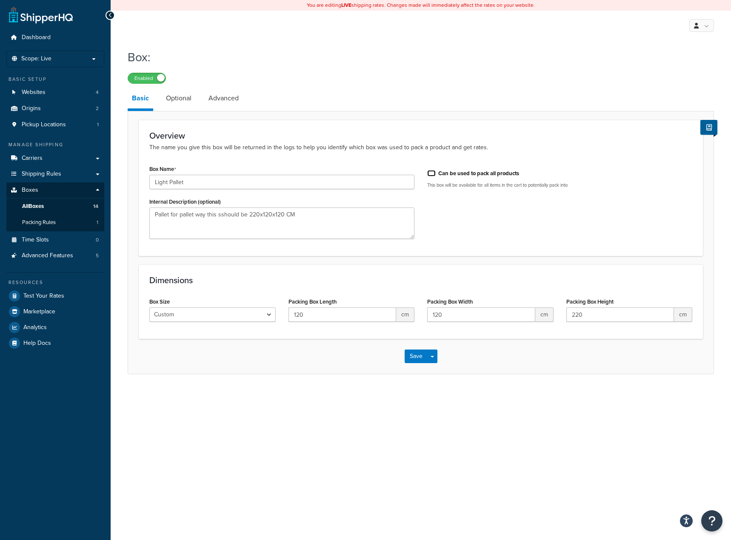
click at [428, 174] on input "Can be used to pack all products" at bounding box center [431, 173] width 9 height 6
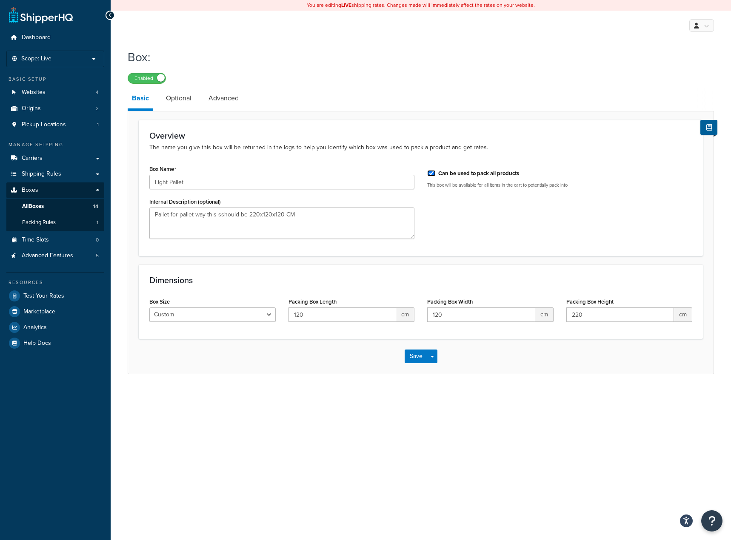
click at [428, 174] on input "Can be used to pack all products" at bounding box center [431, 173] width 9 height 6
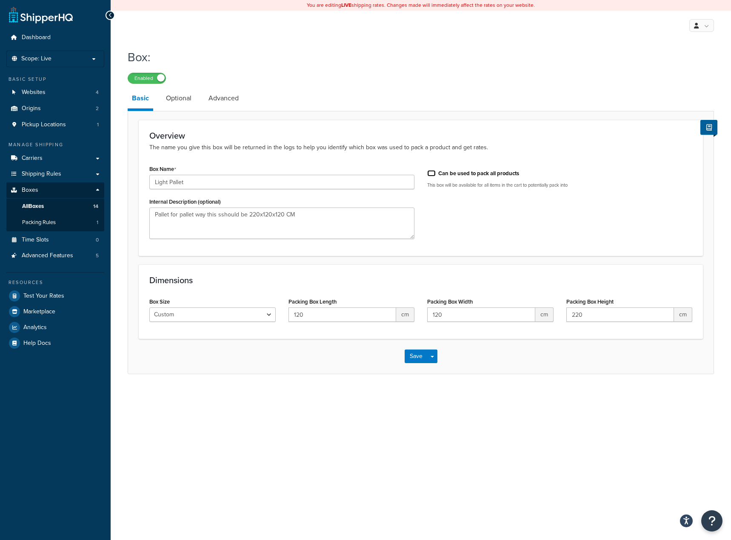
checkbox input "false"
click at [168, 104] on link "Optional" at bounding box center [179, 98] width 34 height 20
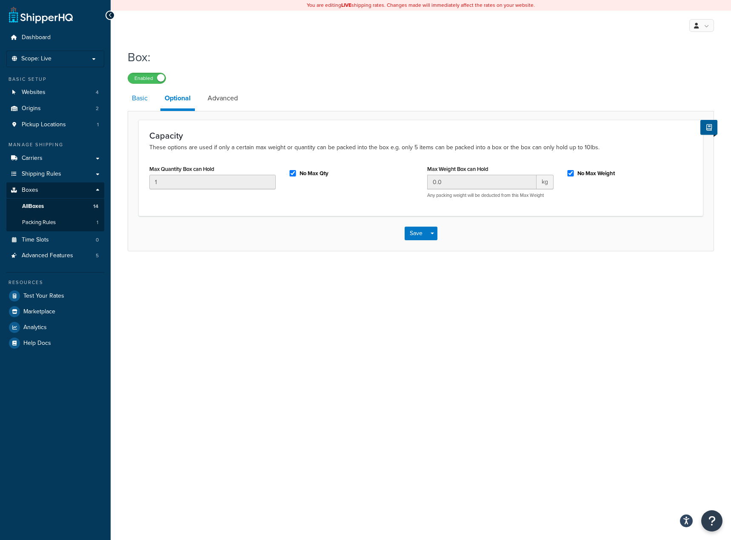
click at [142, 99] on link "Basic" at bounding box center [140, 98] width 24 height 20
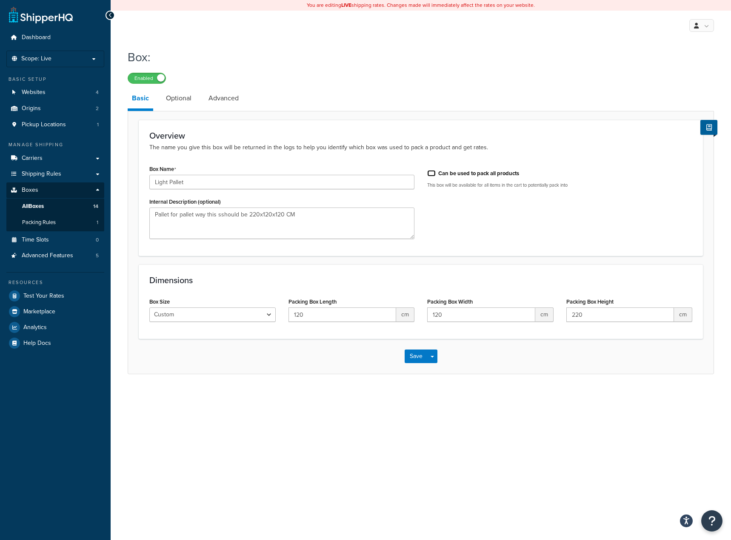
click at [432, 177] on input "Can be used to pack all products" at bounding box center [431, 173] width 9 height 6
checkbox input "true"
click at [189, 101] on link "Optional" at bounding box center [179, 98] width 34 height 20
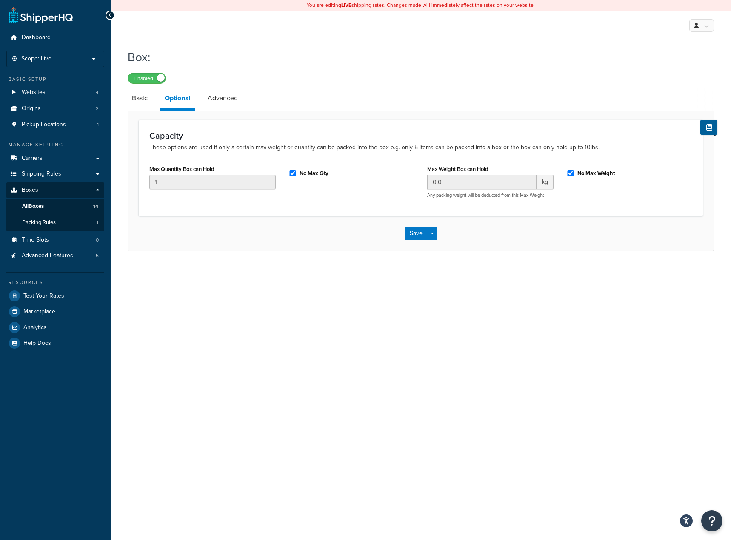
click at [573, 169] on div "No Max Weight" at bounding box center [629, 172] width 126 height 13
click at [575, 176] on div "No Max Weight" at bounding box center [629, 172] width 126 height 13
click at [570, 175] on input "No Max Weight" at bounding box center [570, 173] width 9 height 6
checkbox input "false"
click at [491, 182] on input "0.0" at bounding box center [481, 182] width 109 height 14
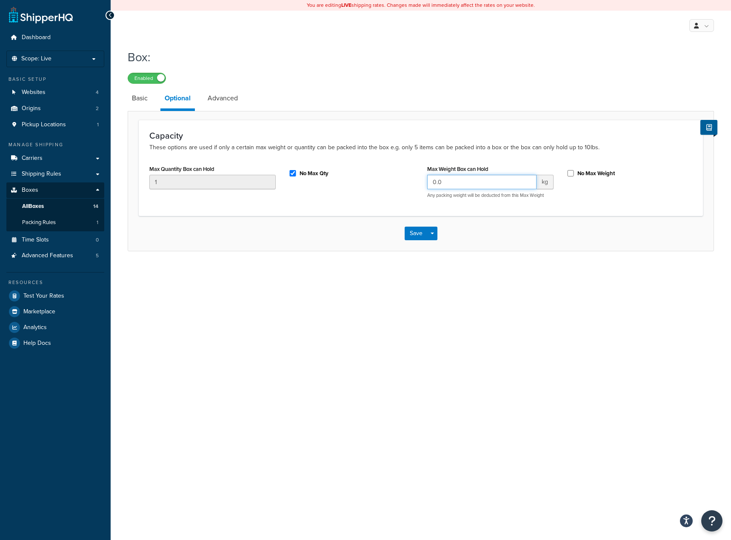
click at [491, 182] on input "0.0" at bounding box center [481, 182] width 109 height 14
type input "1000"
click at [557, 237] on div "Save Save Dropdown Save and Edit Save and Duplicate Save and Create New" at bounding box center [420, 233] width 585 height 35
click at [241, 180] on input "1" at bounding box center [212, 182] width 126 height 14
click at [225, 97] on link "Advanced" at bounding box center [222, 98] width 39 height 20
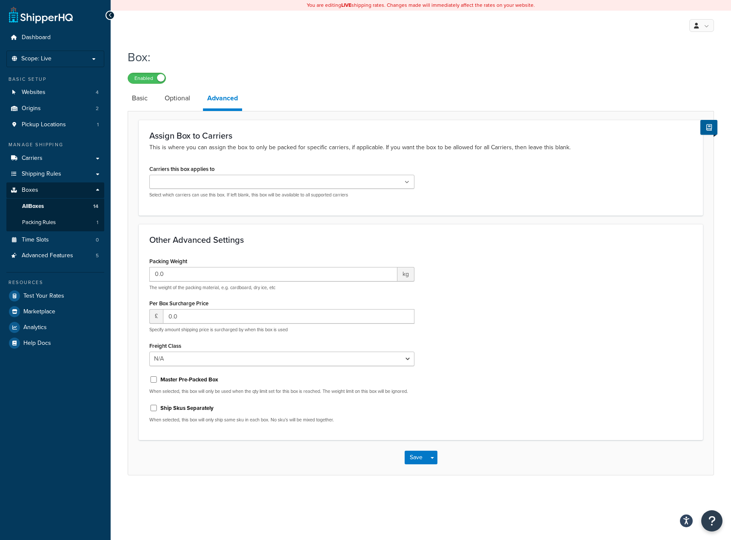
click at [250, 183] on ul at bounding box center [281, 182] width 265 height 14
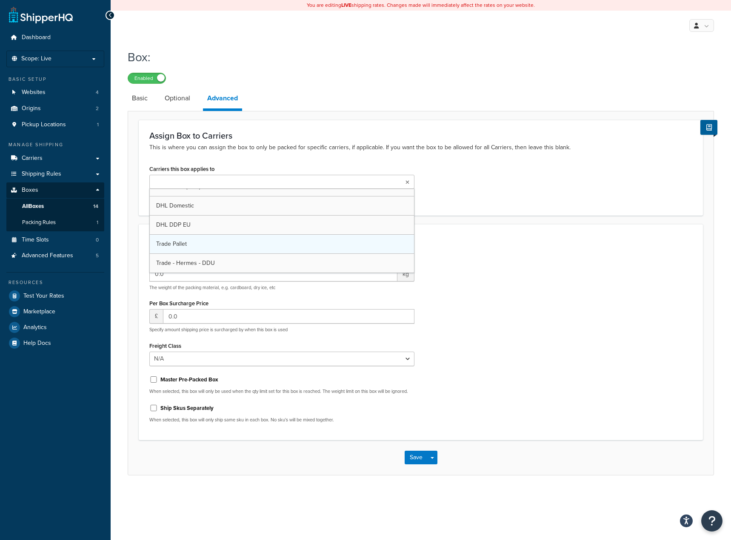
scroll to position [183, 0]
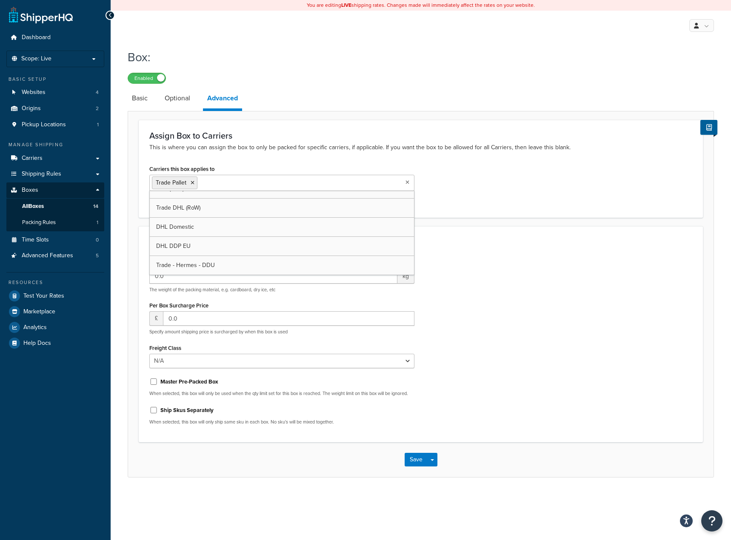
click at [584, 234] on div "Other Advanced Settings Packing Weight 0.0 kg The weight of the packing materia…" at bounding box center [421, 334] width 564 height 217
click at [354, 272] on input "0.0" at bounding box center [273, 276] width 248 height 14
click at [354, 271] on input "0.0" at bounding box center [273, 276] width 248 height 14
type input "40"
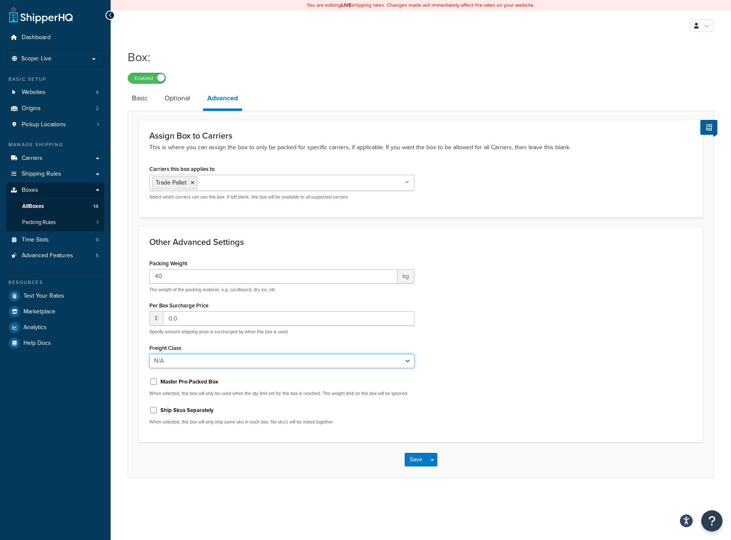
click at [275, 365] on select "N/A 50 55 60 65 70 77.5 85 92.5 100 110 125 150 175 200 250 300 400 500" at bounding box center [281, 361] width 265 height 14
click at [457, 405] on div "Packing Weight 40 kg The weight of the packing material, e.g. cardboard, dry ic…" at bounding box center [421, 344] width 556 height 175
click at [161, 100] on link "Optional" at bounding box center [177, 98] width 34 height 20
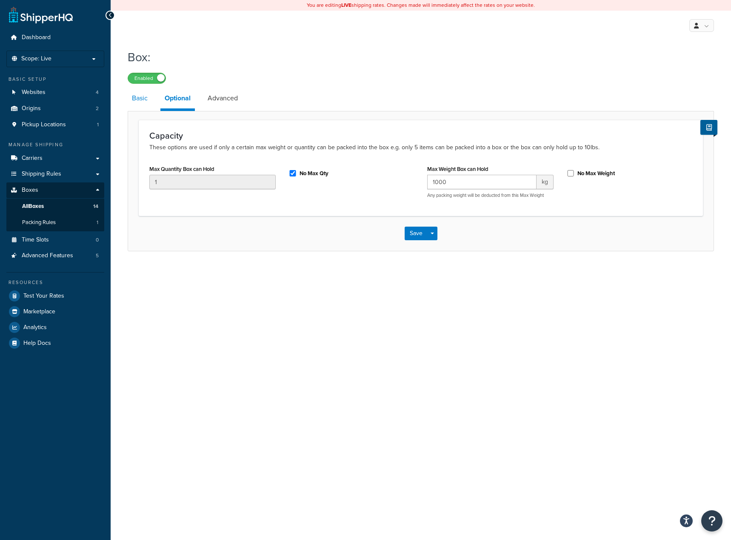
click at [149, 101] on link "Basic" at bounding box center [140, 98] width 24 height 20
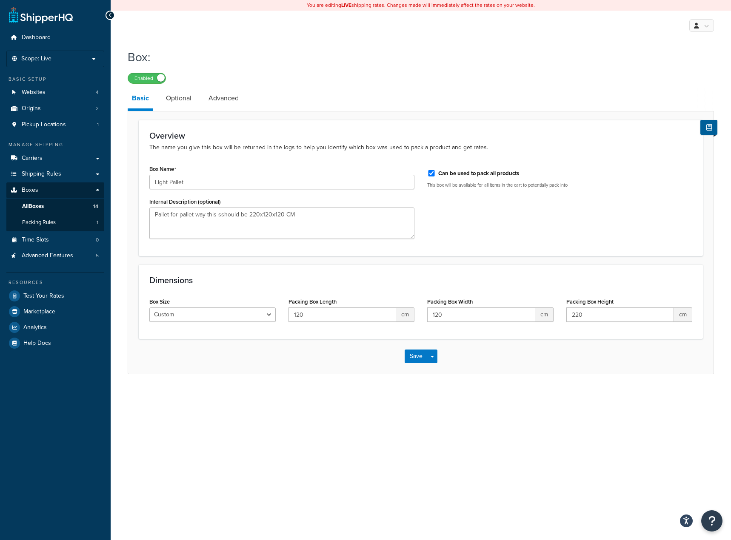
click at [407, 349] on div "Save Save Dropdown Save and Edit Save and Duplicate Save and Create New" at bounding box center [420, 356] width 585 height 35
click at [410, 357] on button "Save" at bounding box center [416, 357] width 23 height 14
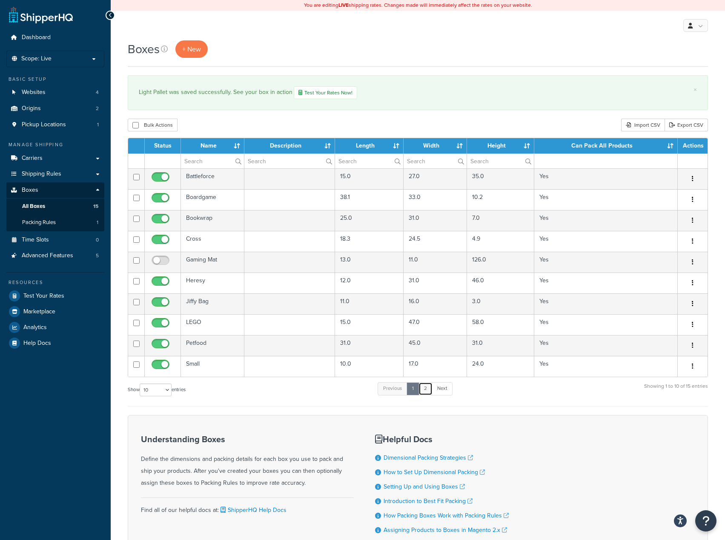
click at [425, 388] on link "2" at bounding box center [425, 389] width 14 height 13
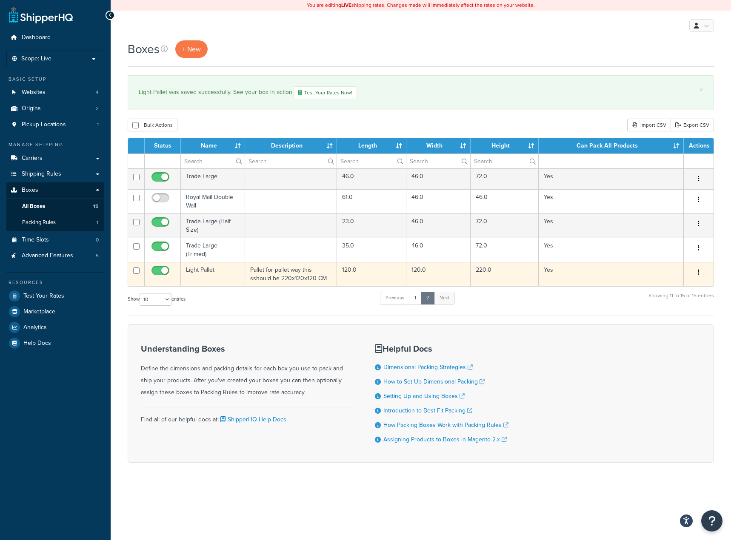
click at [162, 269] on input "checkbox" at bounding box center [161, 273] width 23 height 11
checkbox input "false"
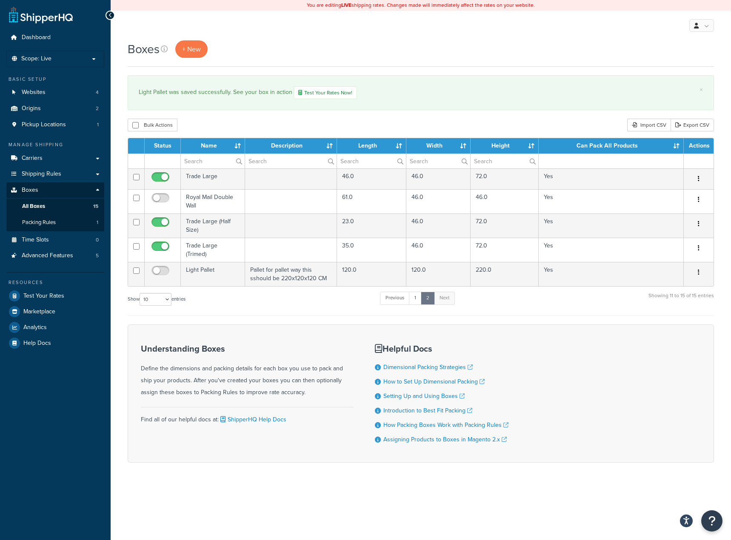
click at [352, 296] on div "Show 10 15 25 50 100 1000 entries Previous 1 2 Next Showing 11 to 15 of 15 entr…" at bounding box center [421, 303] width 586 height 25
click at [56, 39] on link "Dashboard" at bounding box center [55, 38] width 98 height 16
